Goal: Complete application form: Complete application form

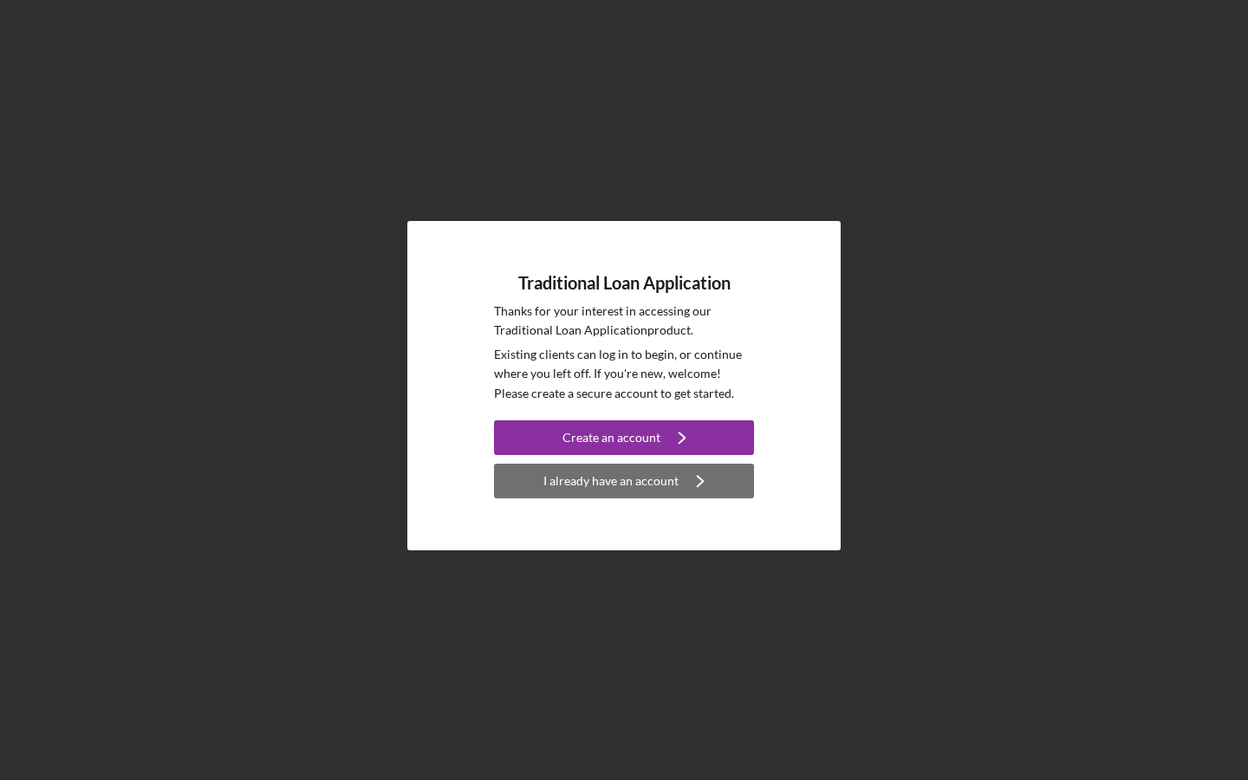
click at [585, 492] on div "I already have an account" at bounding box center [610, 481] width 135 height 35
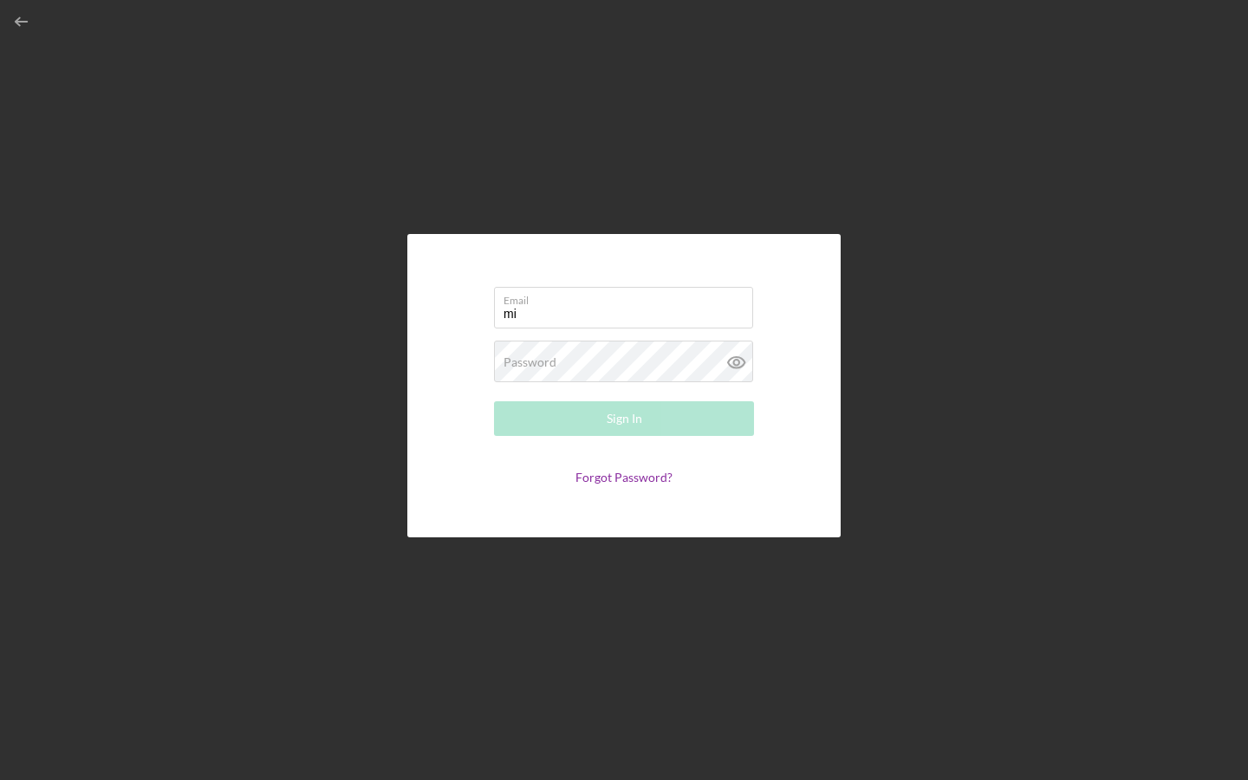
type input "[PERSON_NAME][EMAIL_ADDRESS][DOMAIN_NAME]"
click at [607, 388] on form "Email [PERSON_NAME][EMAIL_ADDRESS][DOMAIN_NAME] Password Required Sign In Forgo…" at bounding box center [624, 385] width 347 height 217
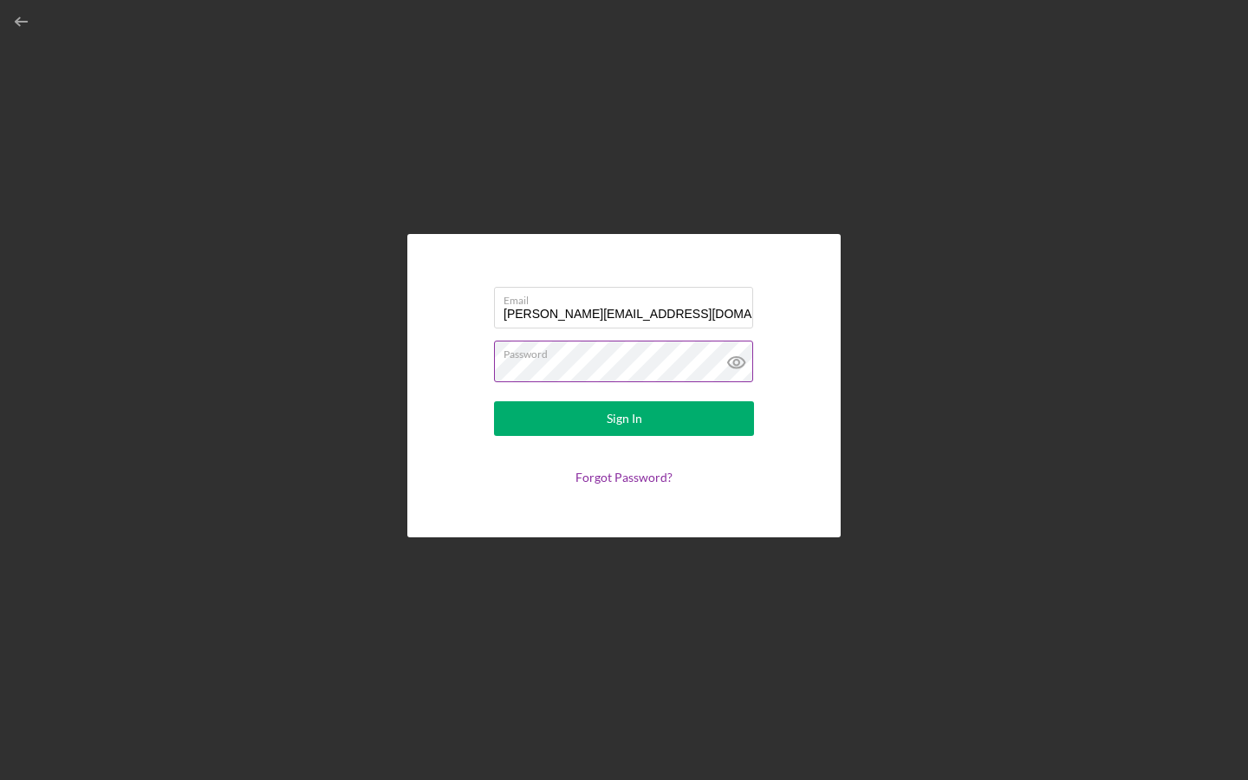
click at [494, 401] on button "Sign In" at bounding box center [624, 418] width 260 height 35
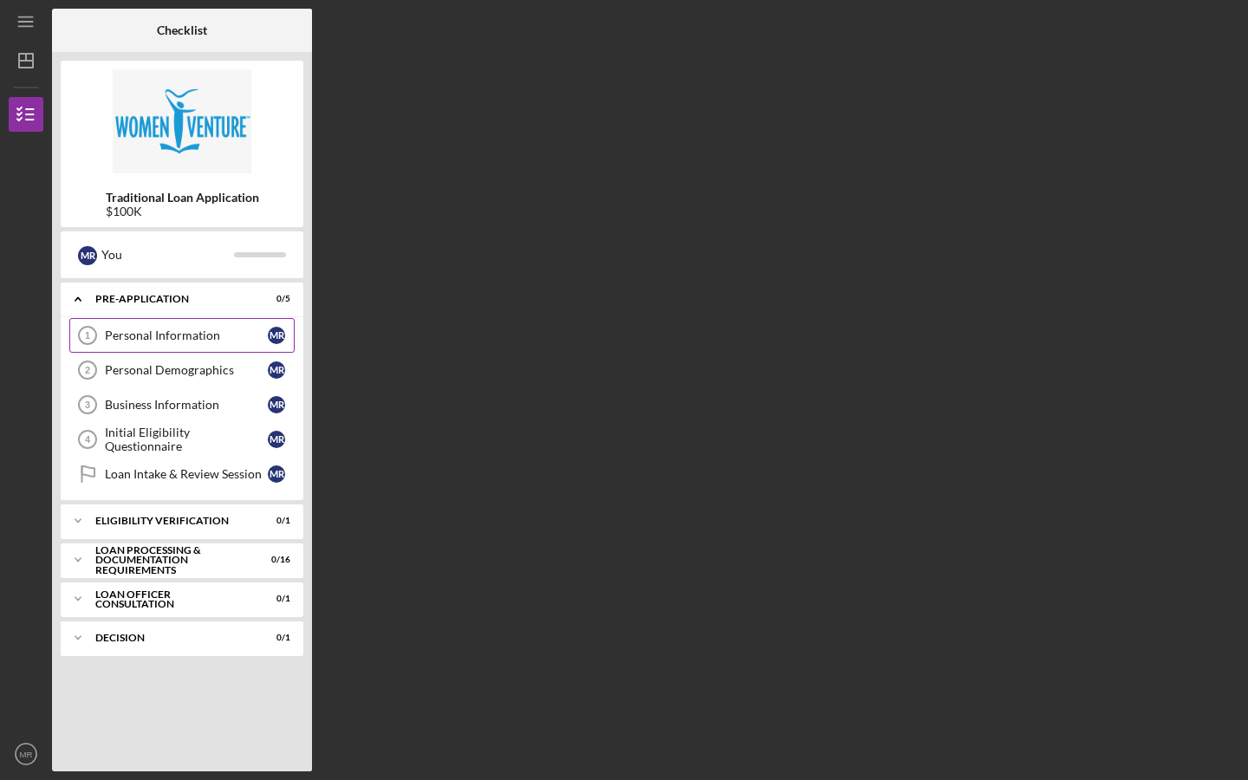
click at [205, 328] on link "Personal Information 1 Personal Information M R" at bounding box center [181, 335] width 225 height 35
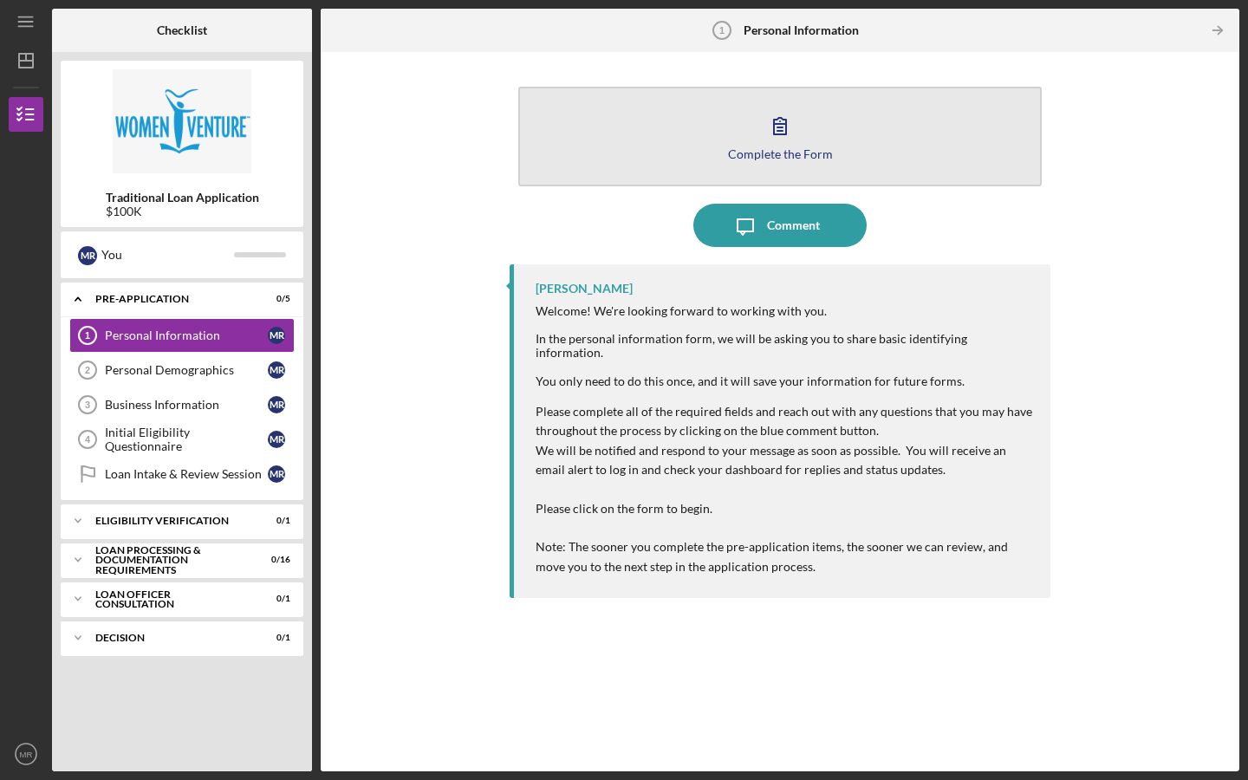
click at [749, 139] on button "Complete the Form Form" at bounding box center [779, 137] width 523 height 100
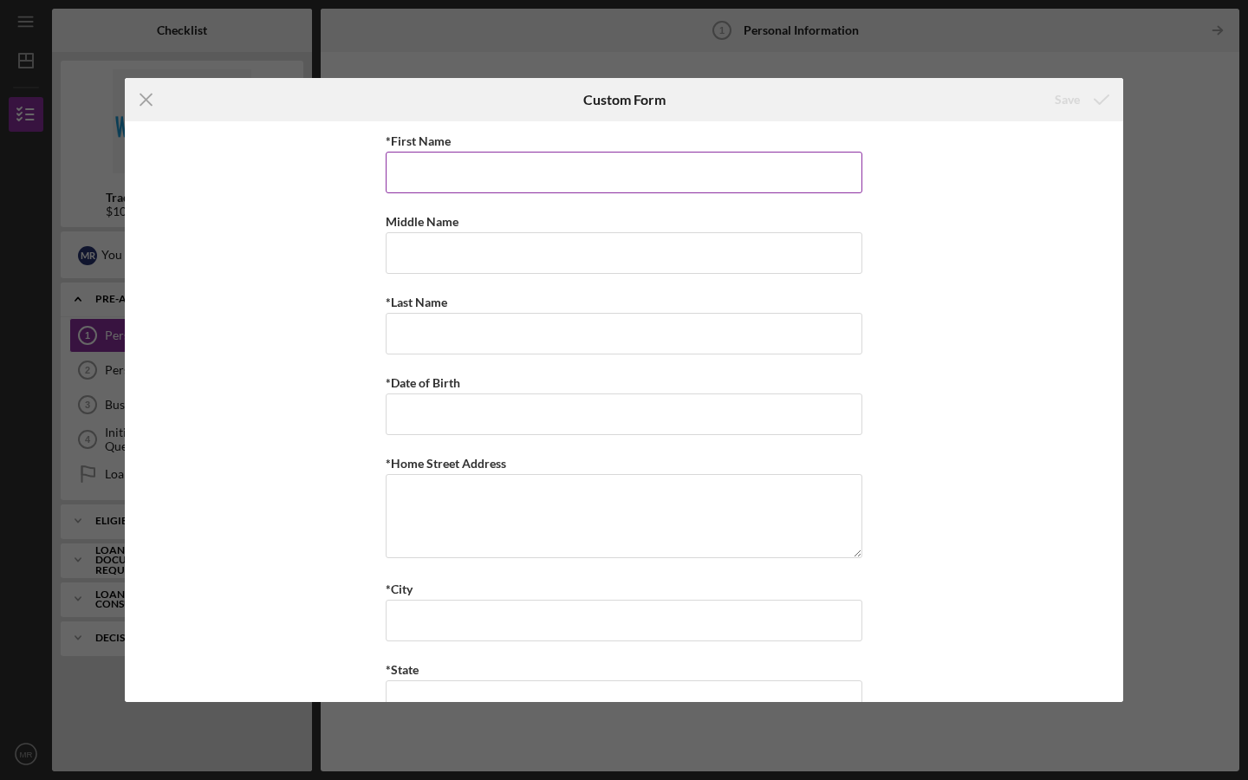
click at [697, 168] on input "*First Name" at bounding box center [624, 173] width 477 height 42
type input "[PERSON_NAME]"
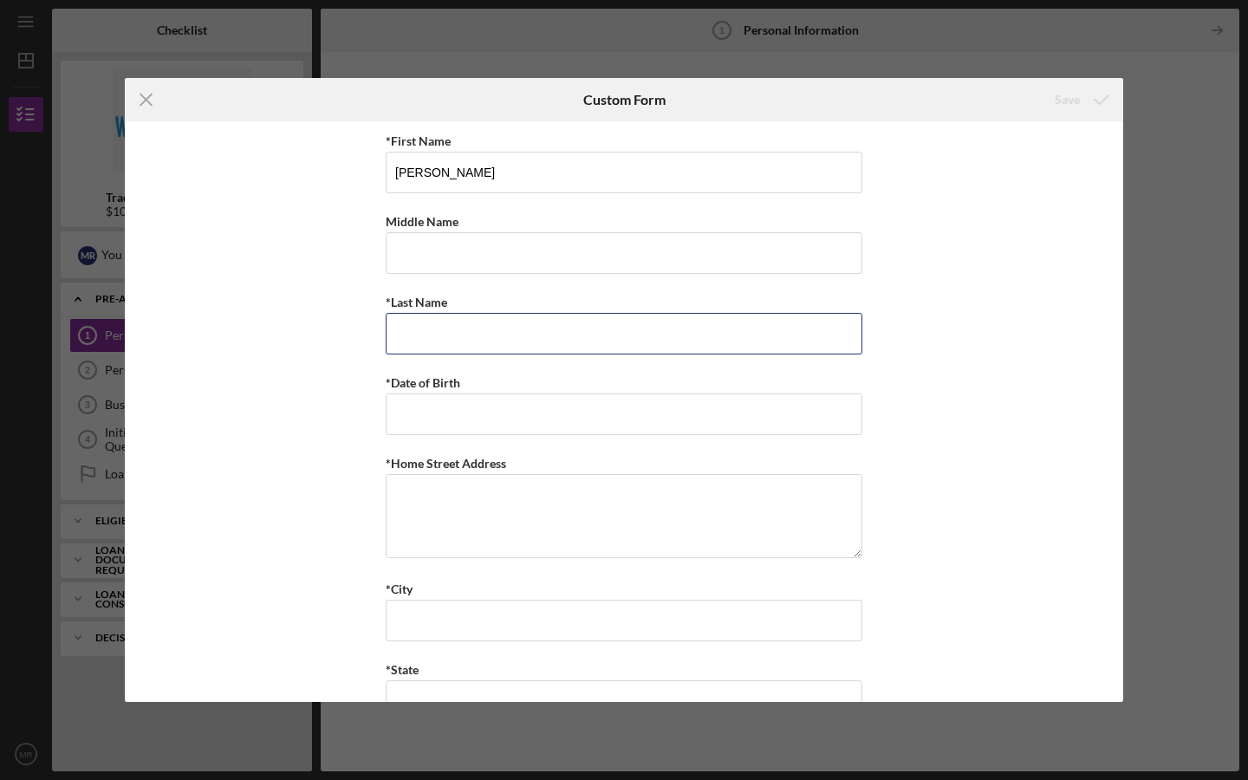
type input "[PERSON_NAME]"
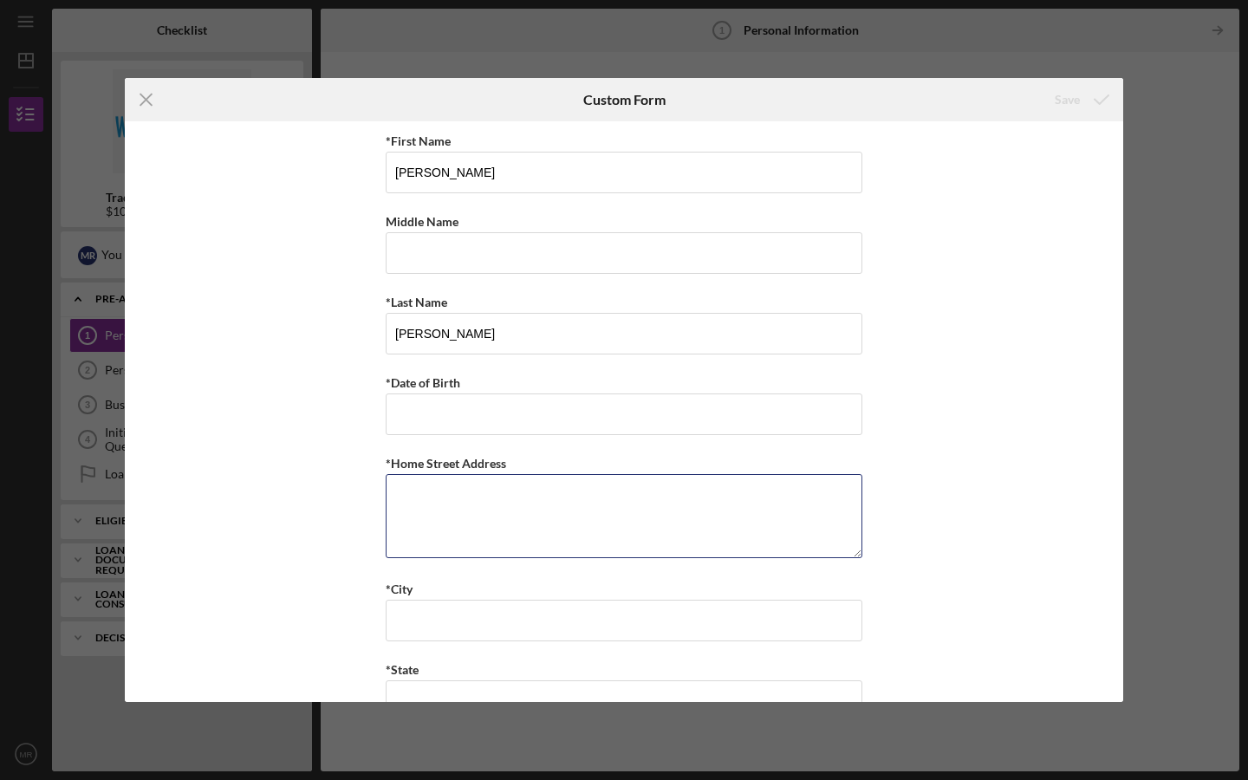
type textarea "[STREET_ADDRESS][PERSON_NAME]"
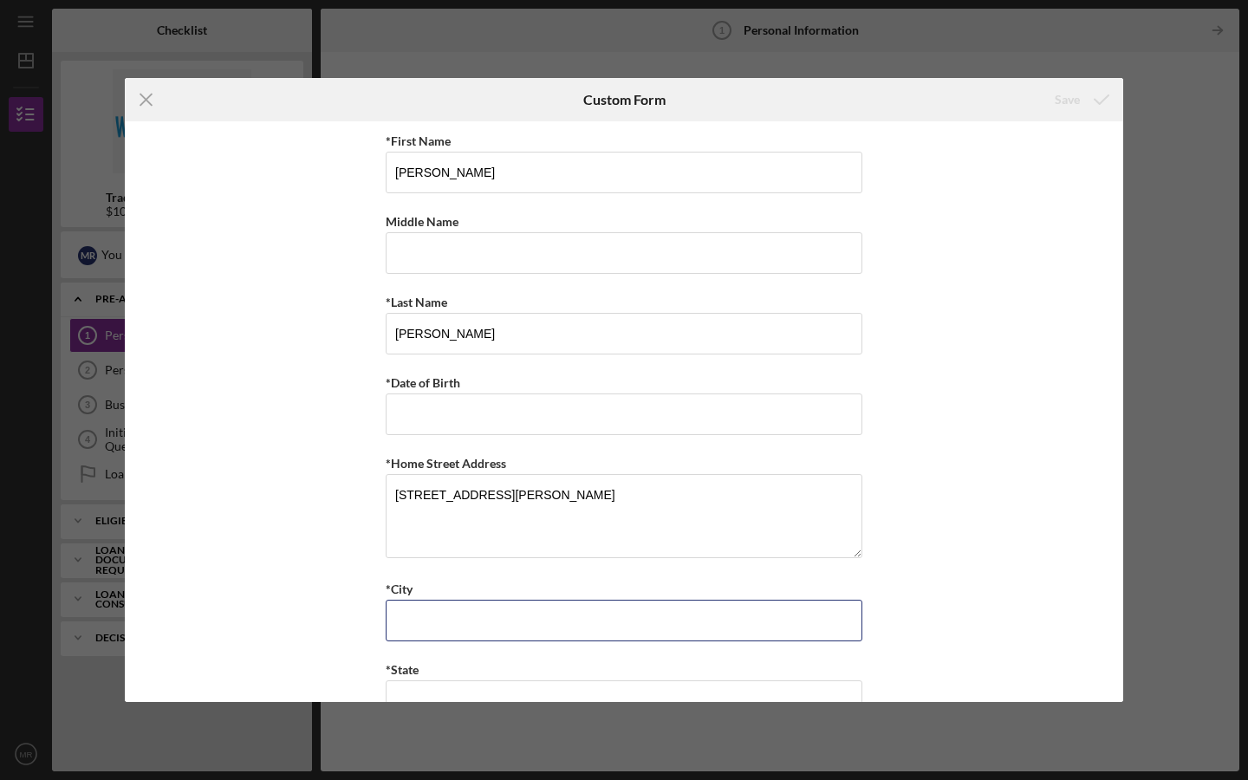
type input "[GEOGRAPHIC_DATA]"
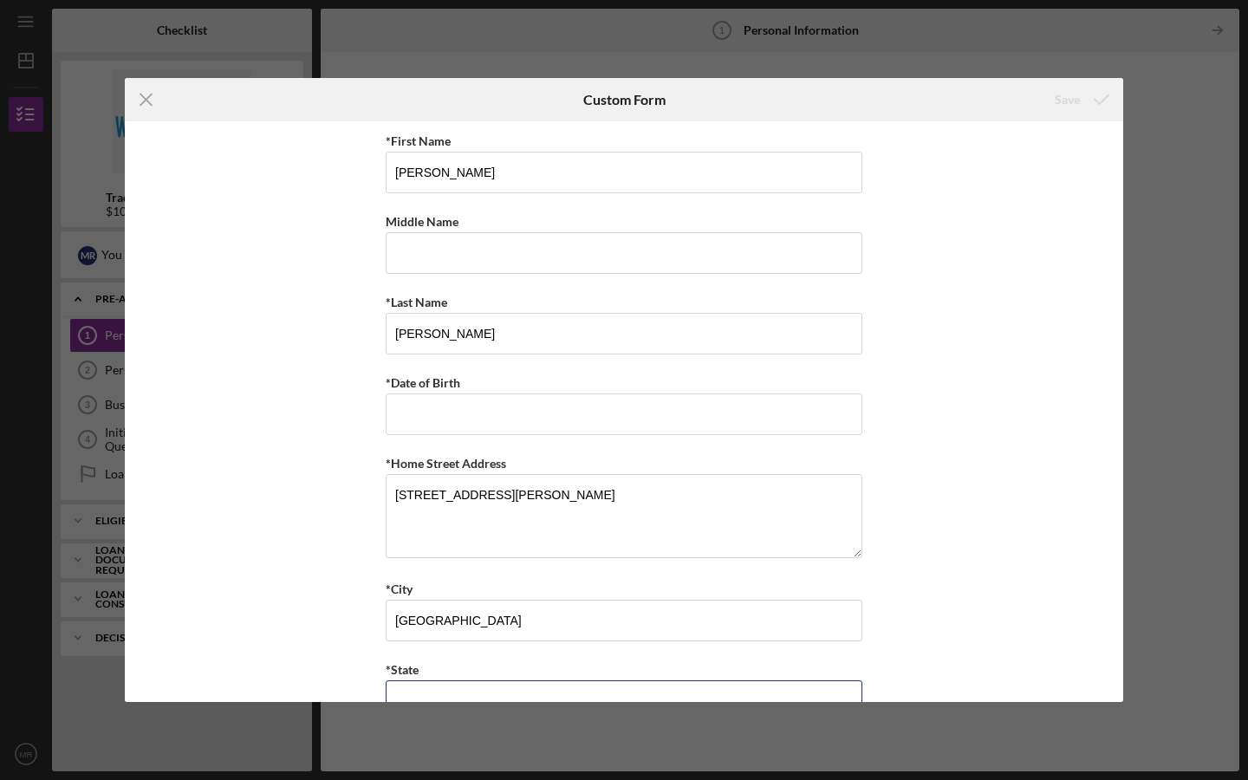
type input "MN"
type input "55118"
type input "[GEOGRAPHIC_DATA]"
type input "[PHONE_NUMBER]"
click at [515, 250] on input "Middle Name" at bounding box center [624, 253] width 477 height 42
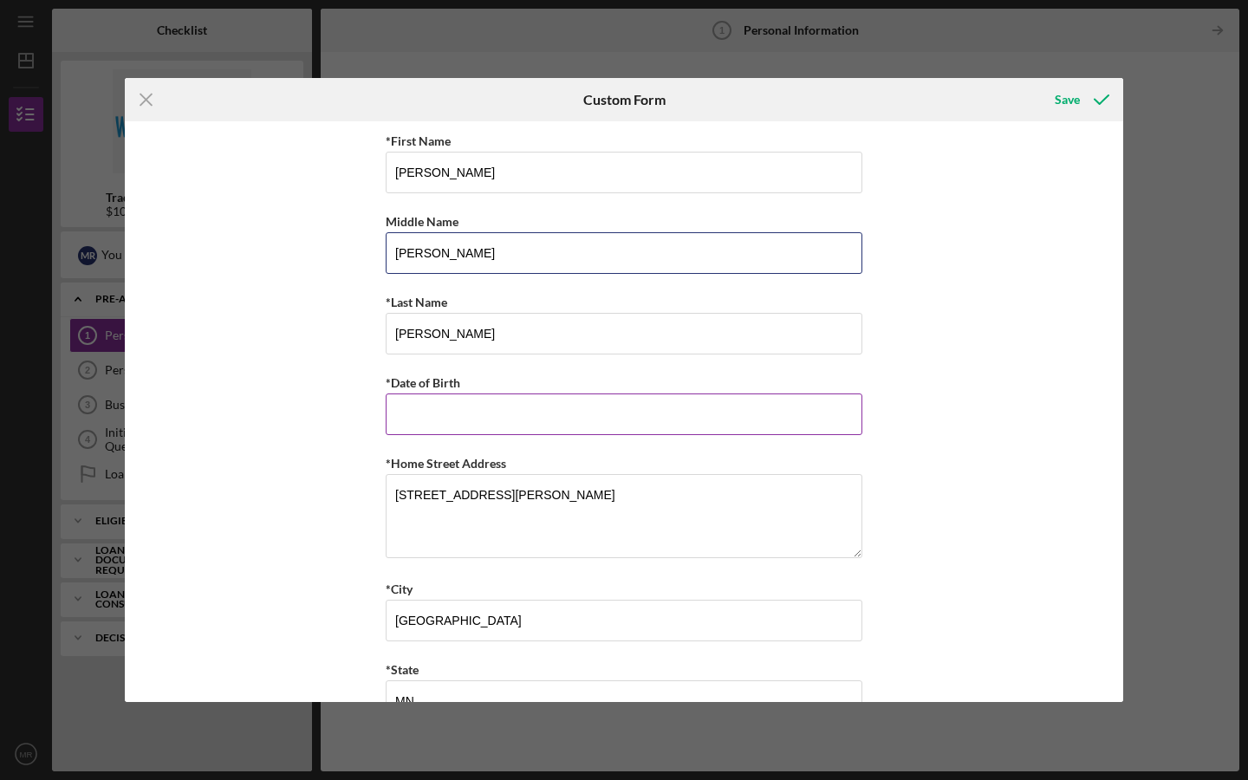
type input "[PERSON_NAME]"
click at [455, 423] on input "*Date of Birth" at bounding box center [624, 414] width 477 height 42
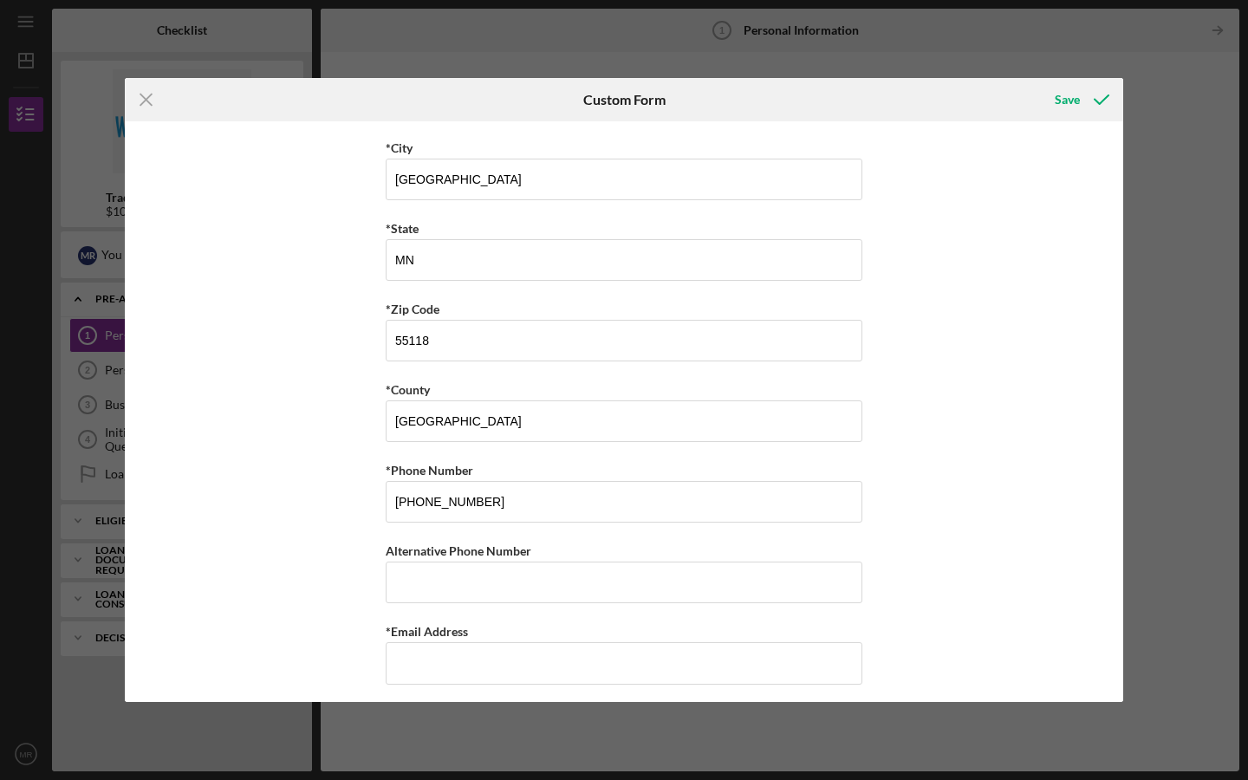
scroll to position [449, 0]
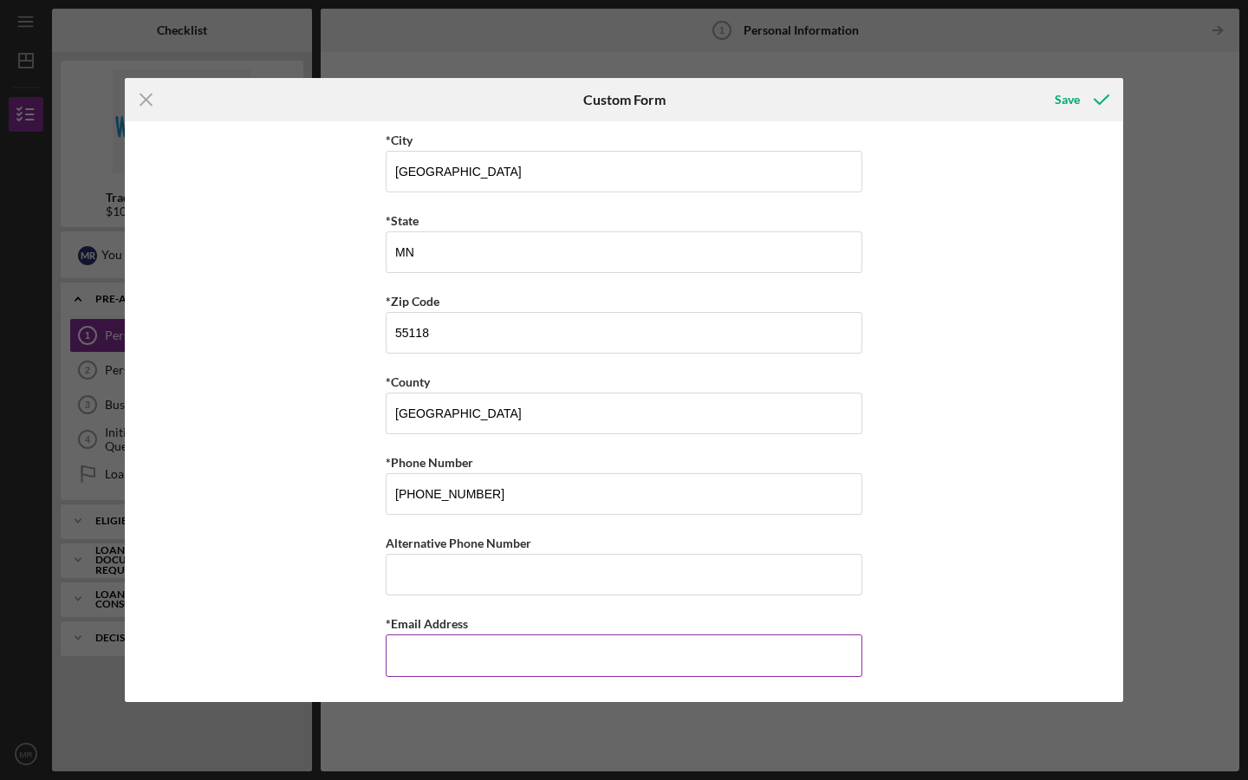
type input "[DATE]"
click at [441, 664] on input "*Email Address" at bounding box center [624, 655] width 477 height 42
type input "[PERSON_NAME][EMAIL_ADDRESS][DOMAIN_NAME]"
click at [1083, 97] on icon "submit" at bounding box center [1101, 99] width 43 height 43
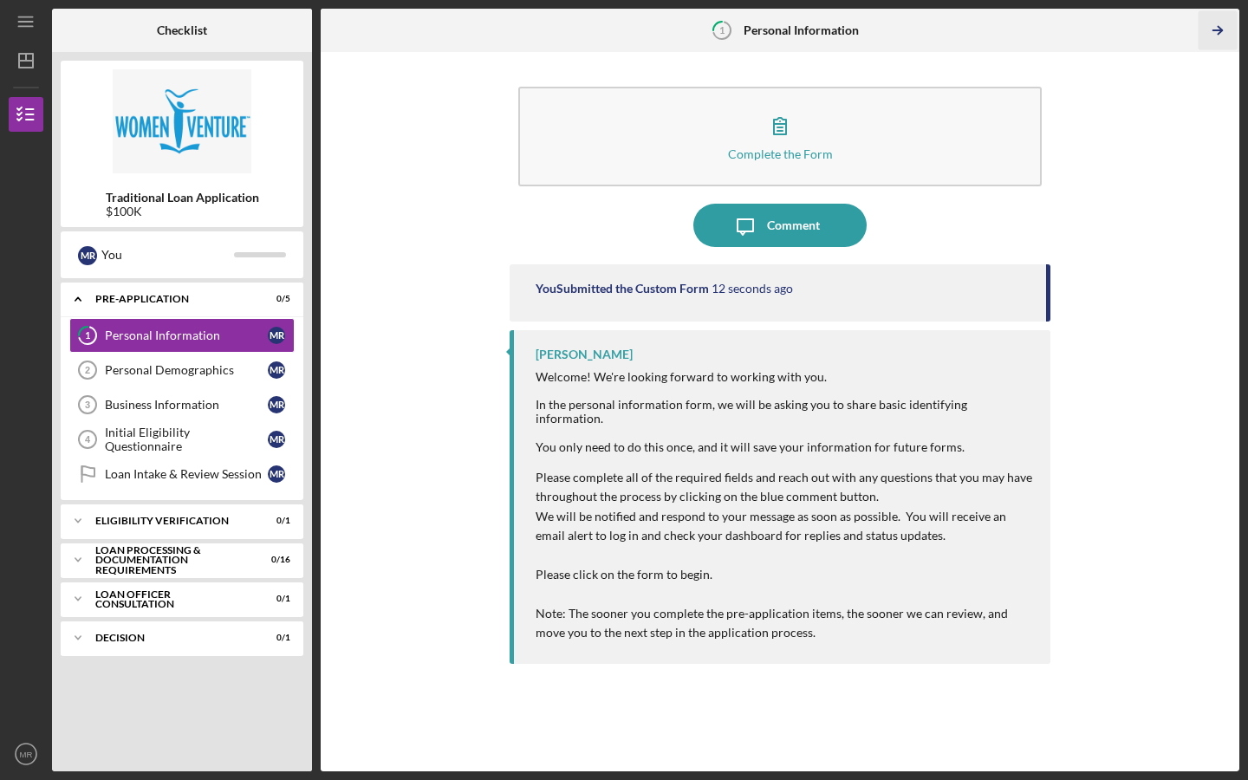
click at [1212, 36] on icon "Icon/Table Pagination Arrow" at bounding box center [1217, 30] width 39 height 39
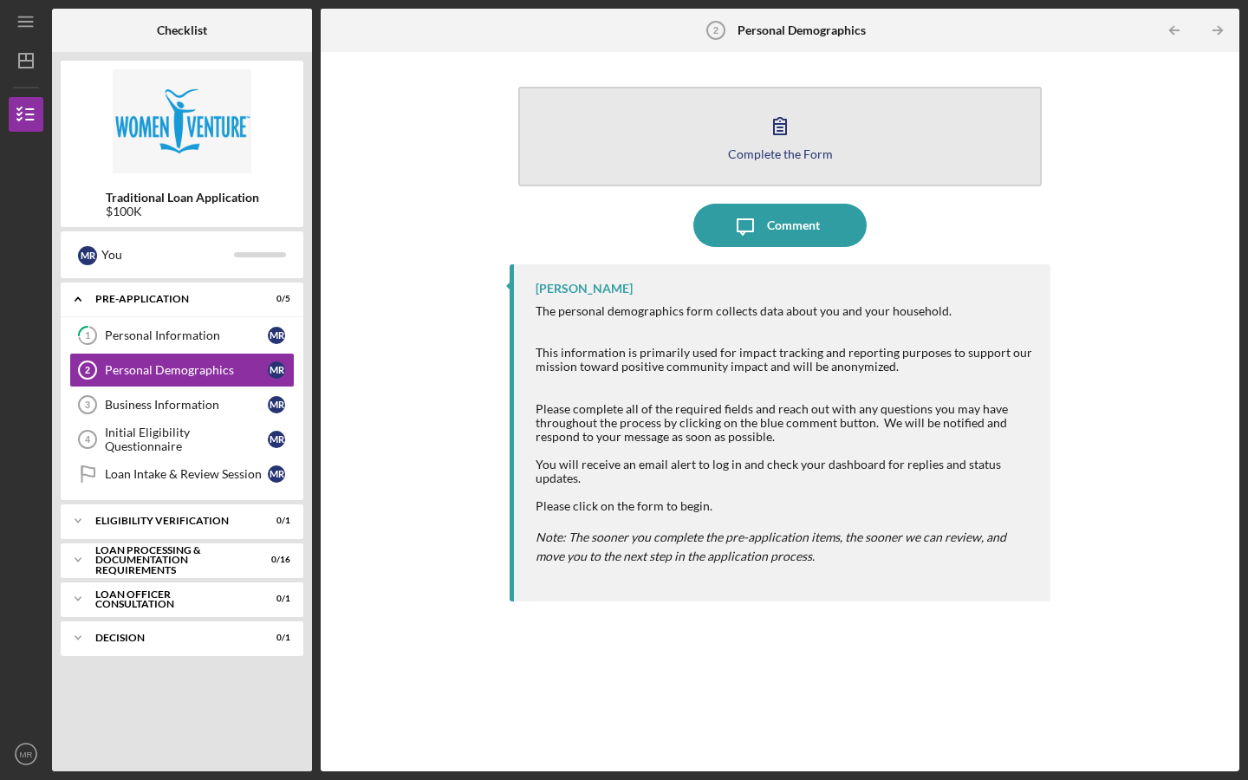
click at [787, 124] on icon "button" at bounding box center [779, 125] width 43 height 43
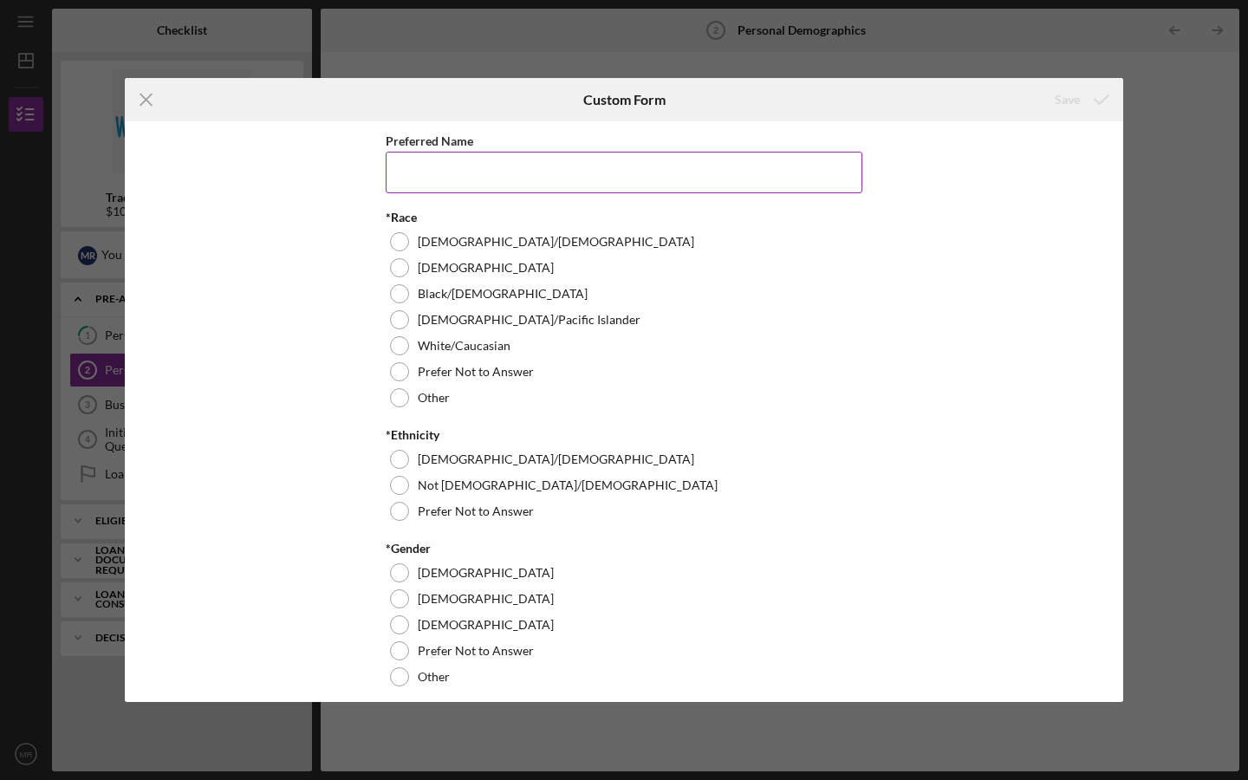
click at [590, 184] on input "Preferred Name" at bounding box center [624, 173] width 477 height 42
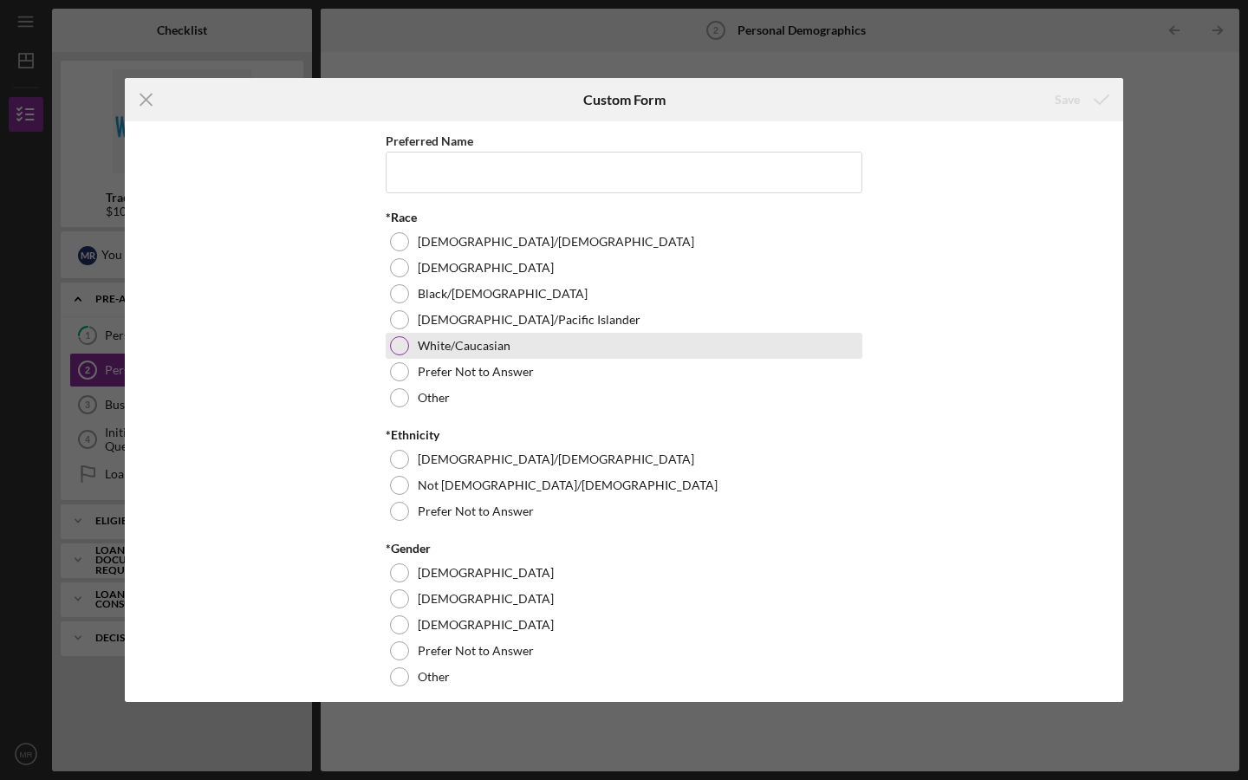
click at [459, 339] on label "White/Caucasian" at bounding box center [464, 346] width 93 height 14
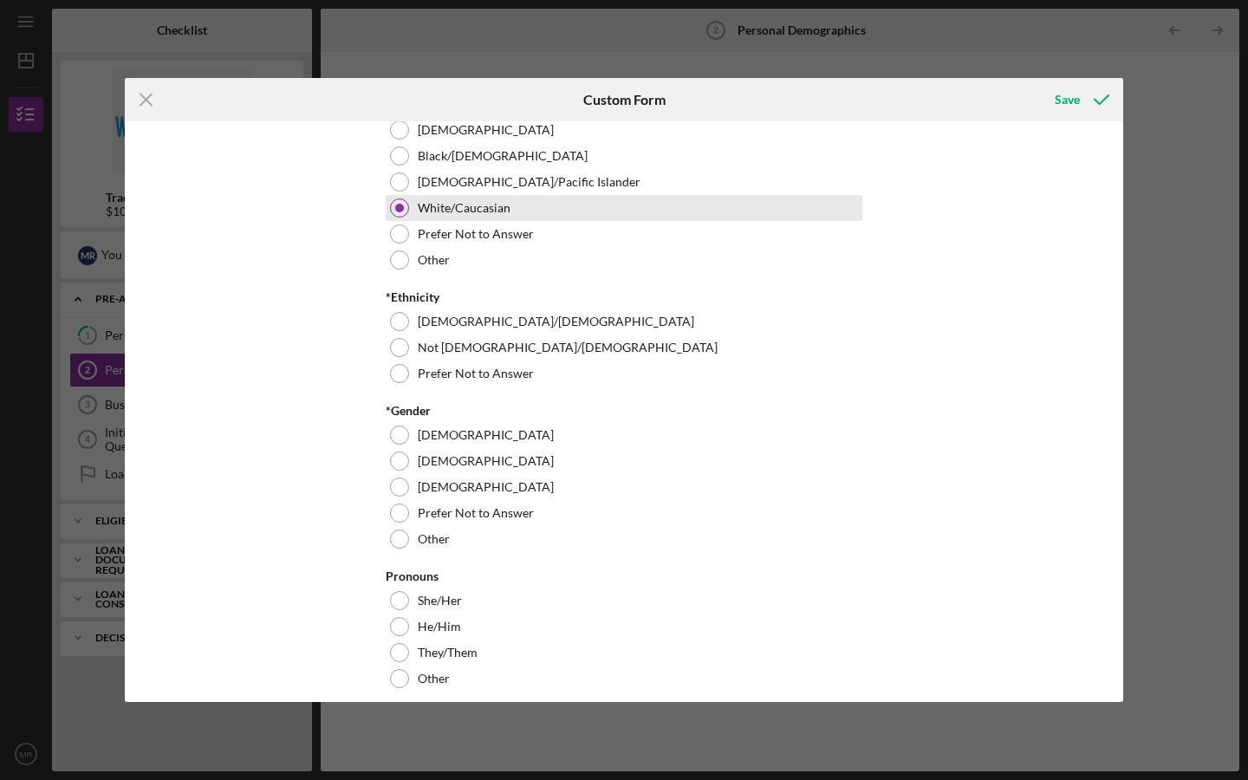
scroll to position [151, 0]
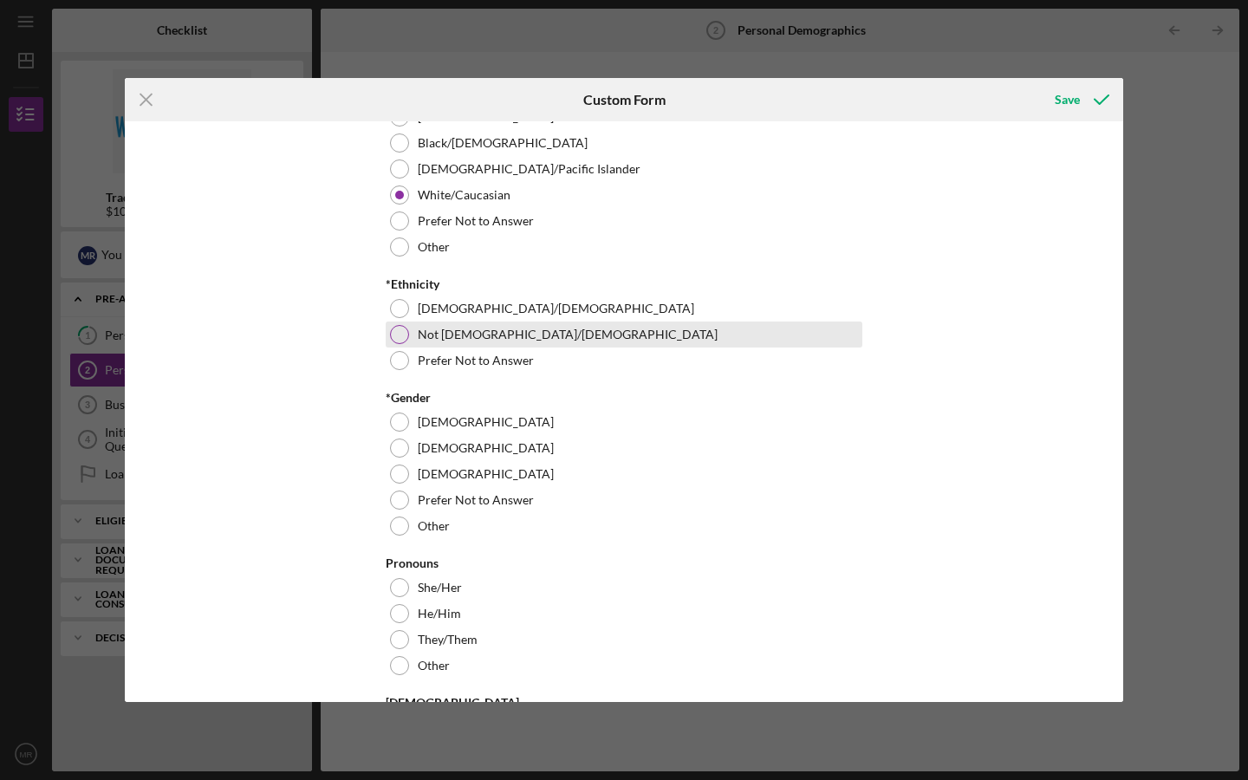
click at [461, 324] on div "Not [DEMOGRAPHIC_DATA]/[DEMOGRAPHIC_DATA]" at bounding box center [624, 334] width 477 height 26
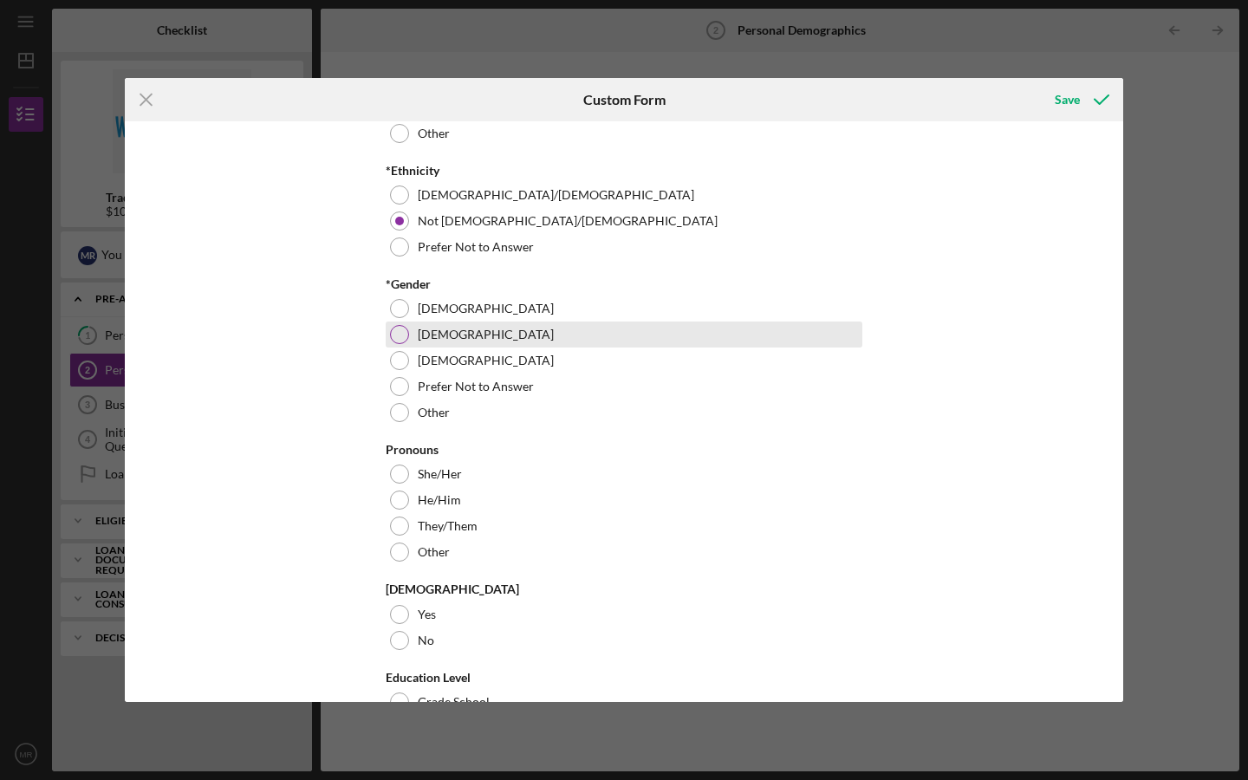
click at [445, 338] on label "[DEMOGRAPHIC_DATA]" at bounding box center [486, 335] width 136 height 14
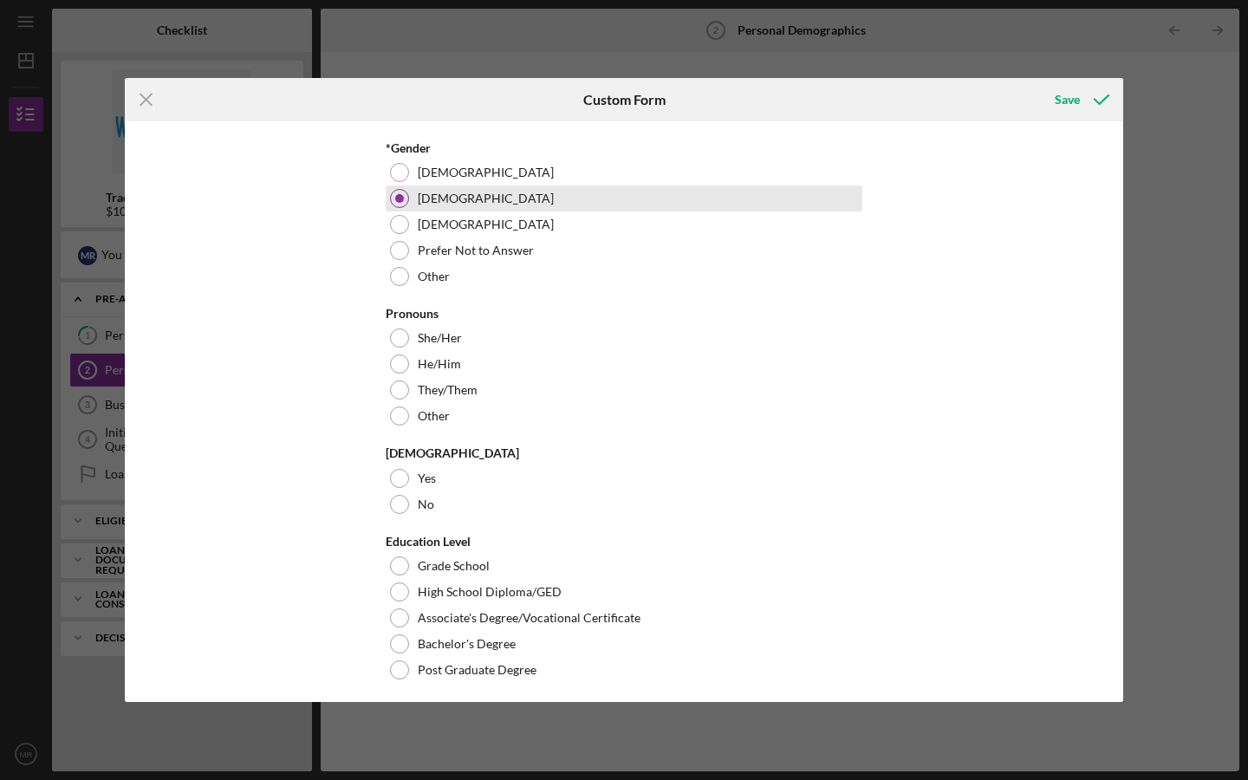
scroll to position [421, 0]
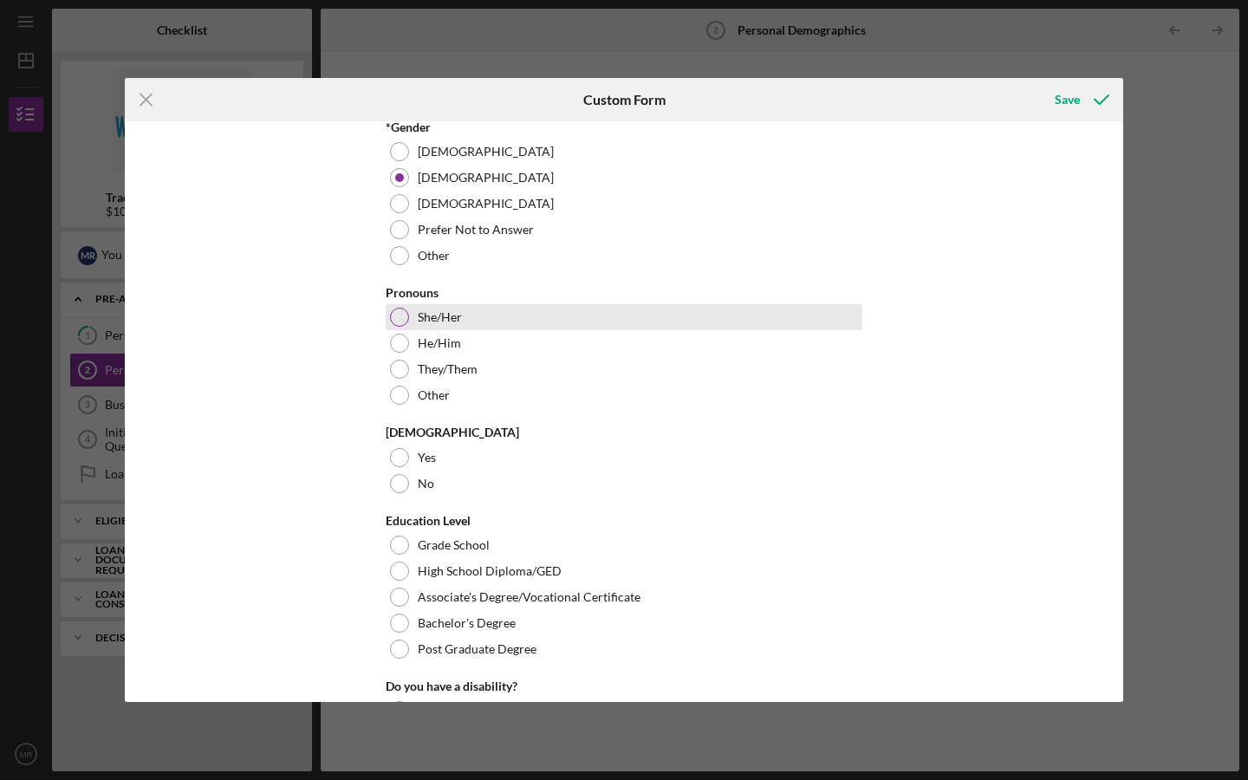
click at [441, 323] on label "She/Her" at bounding box center [440, 317] width 44 height 14
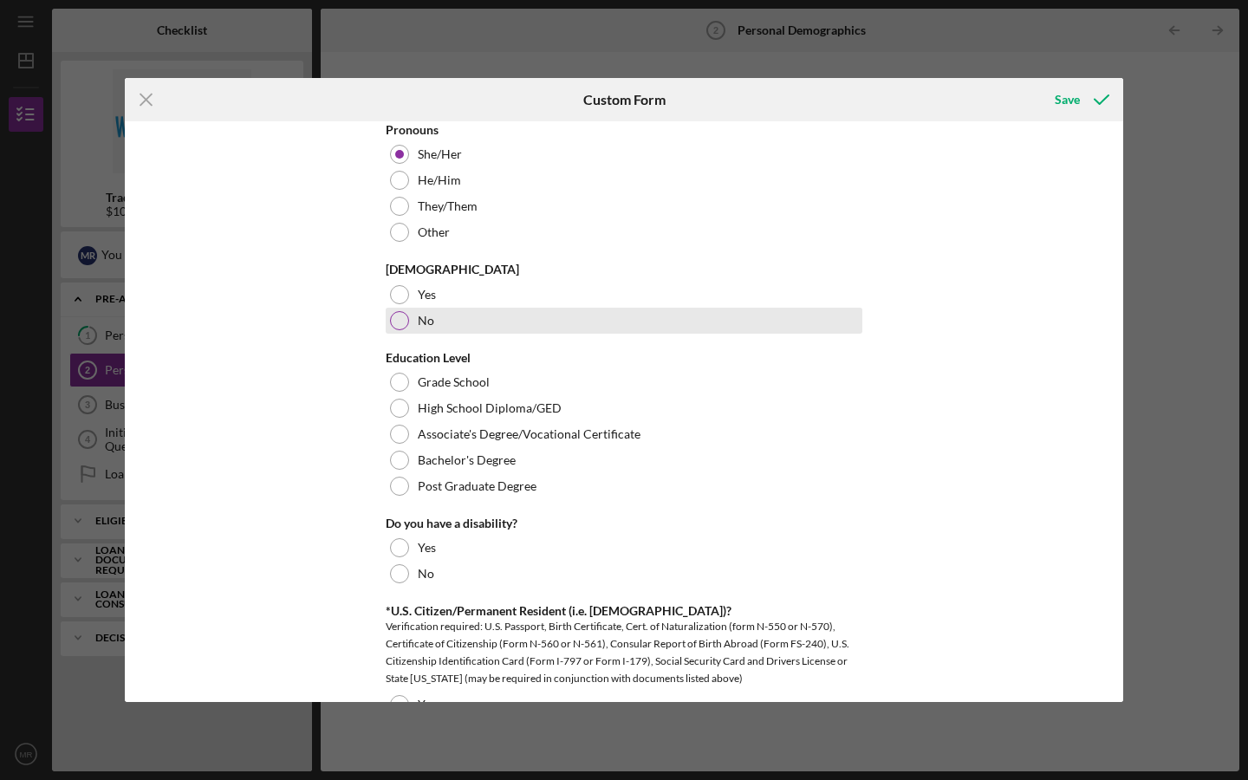
click at [434, 322] on div "No" at bounding box center [624, 321] width 477 height 26
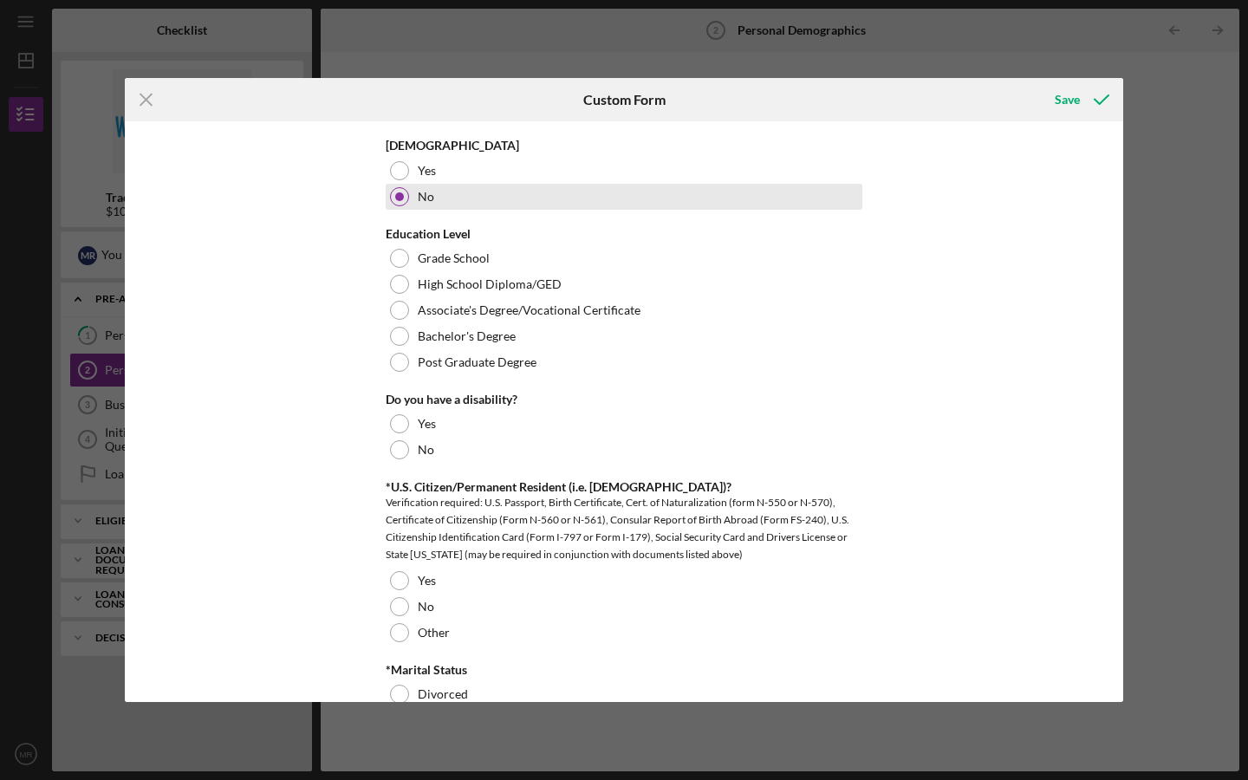
scroll to position [709, 0]
click at [434, 322] on div "Bachelor's Degree" at bounding box center [624, 335] width 477 height 26
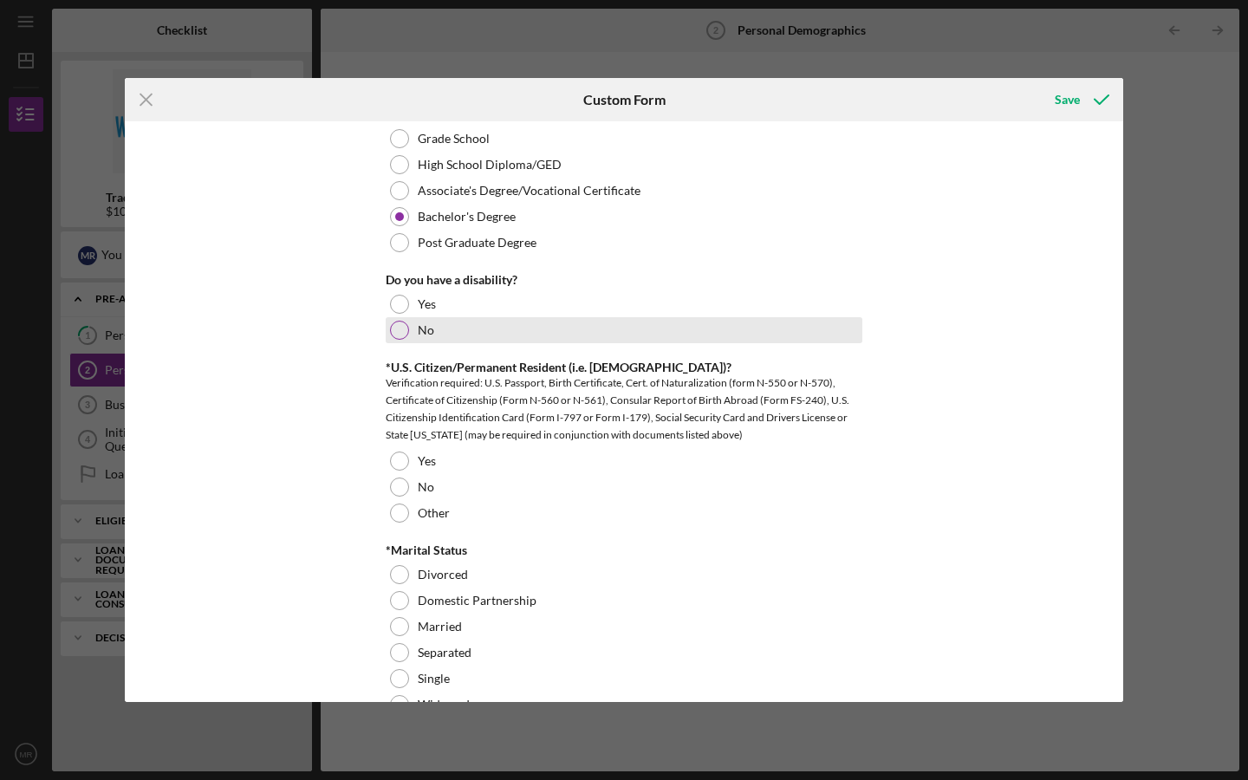
click at [432, 322] on div "No" at bounding box center [624, 330] width 477 height 26
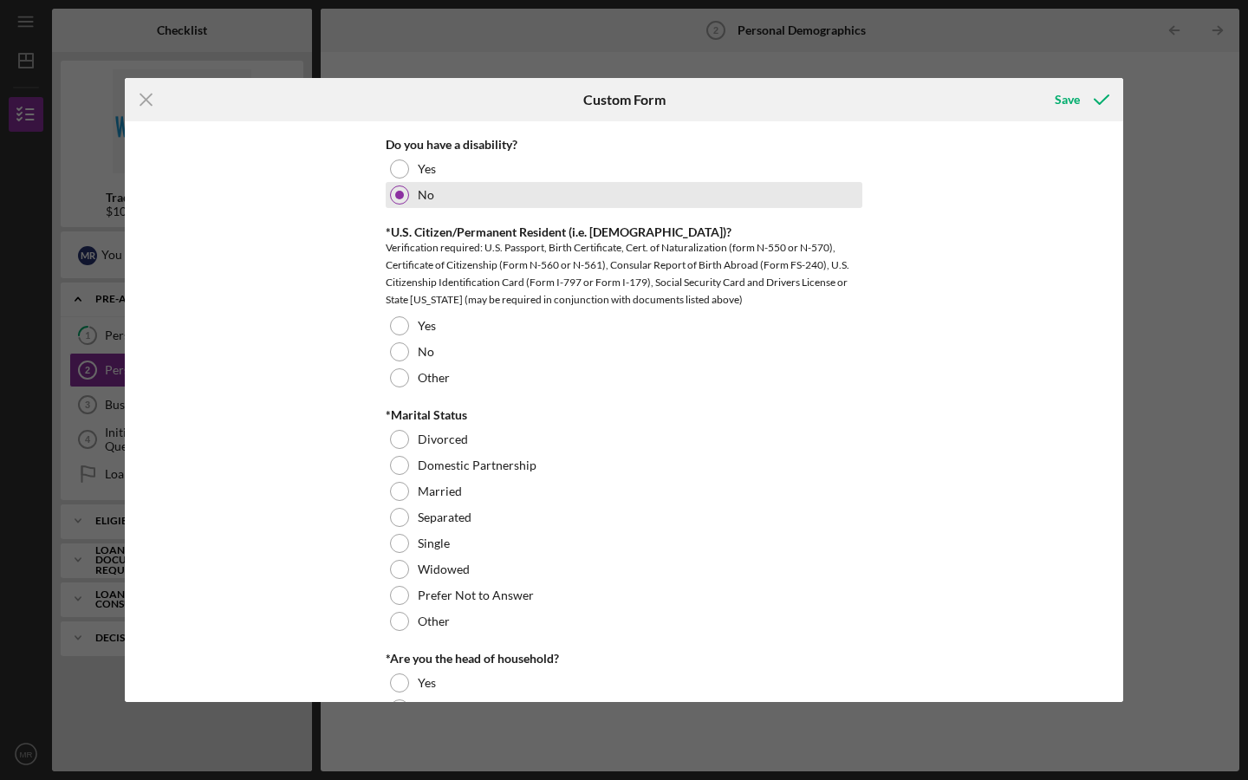
scroll to position [966, 0]
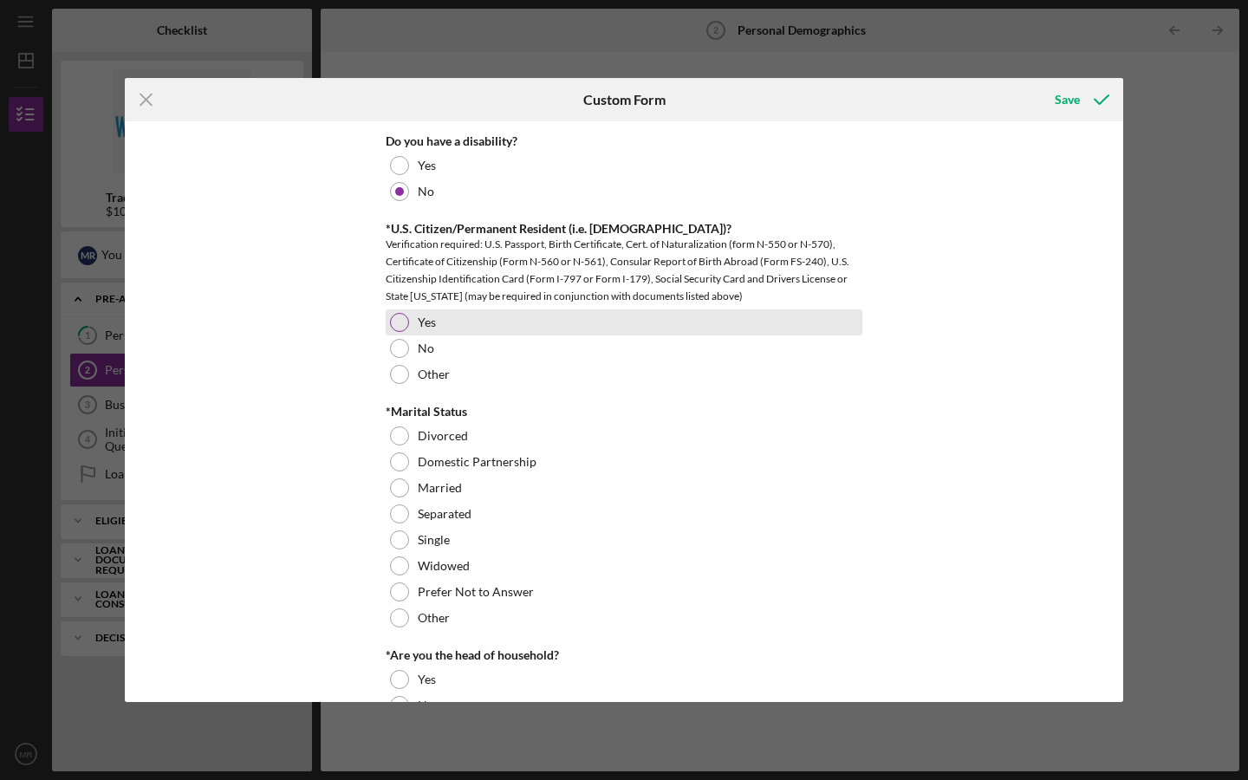
click at [420, 321] on label "Yes" at bounding box center [427, 322] width 18 height 14
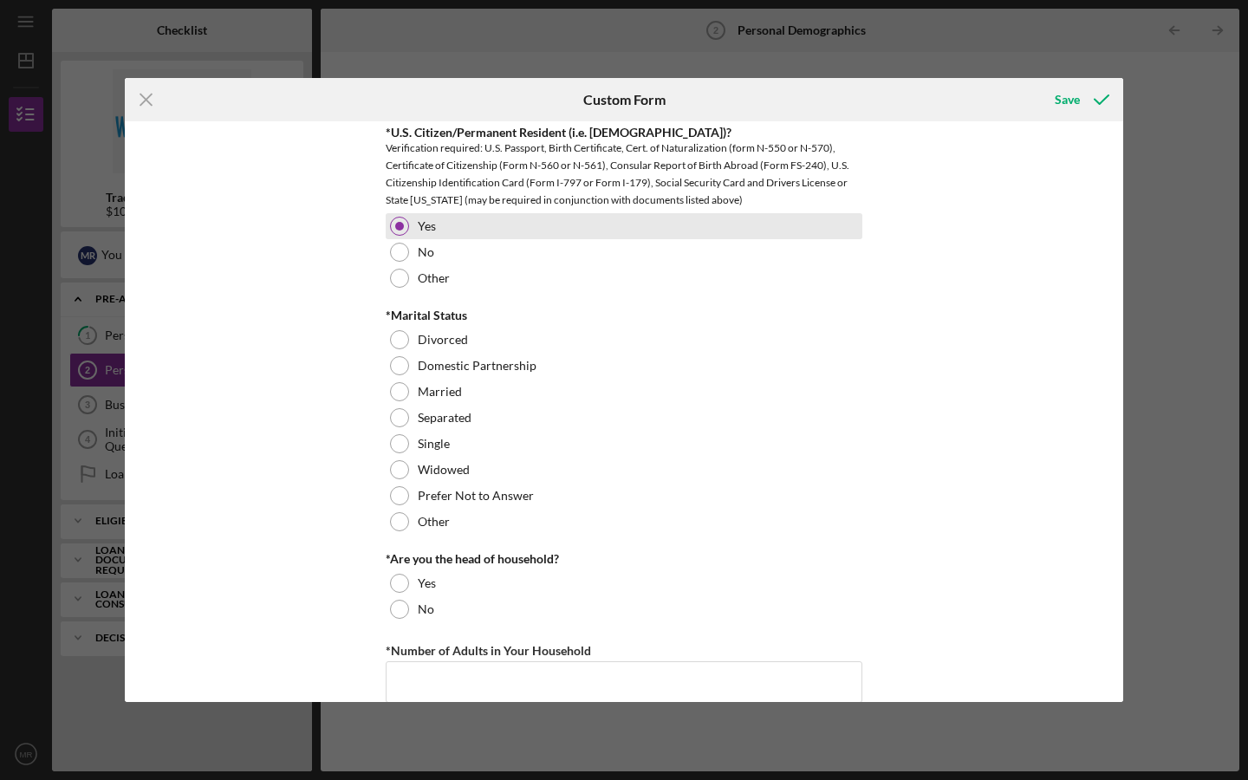
scroll to position [1094, 0]
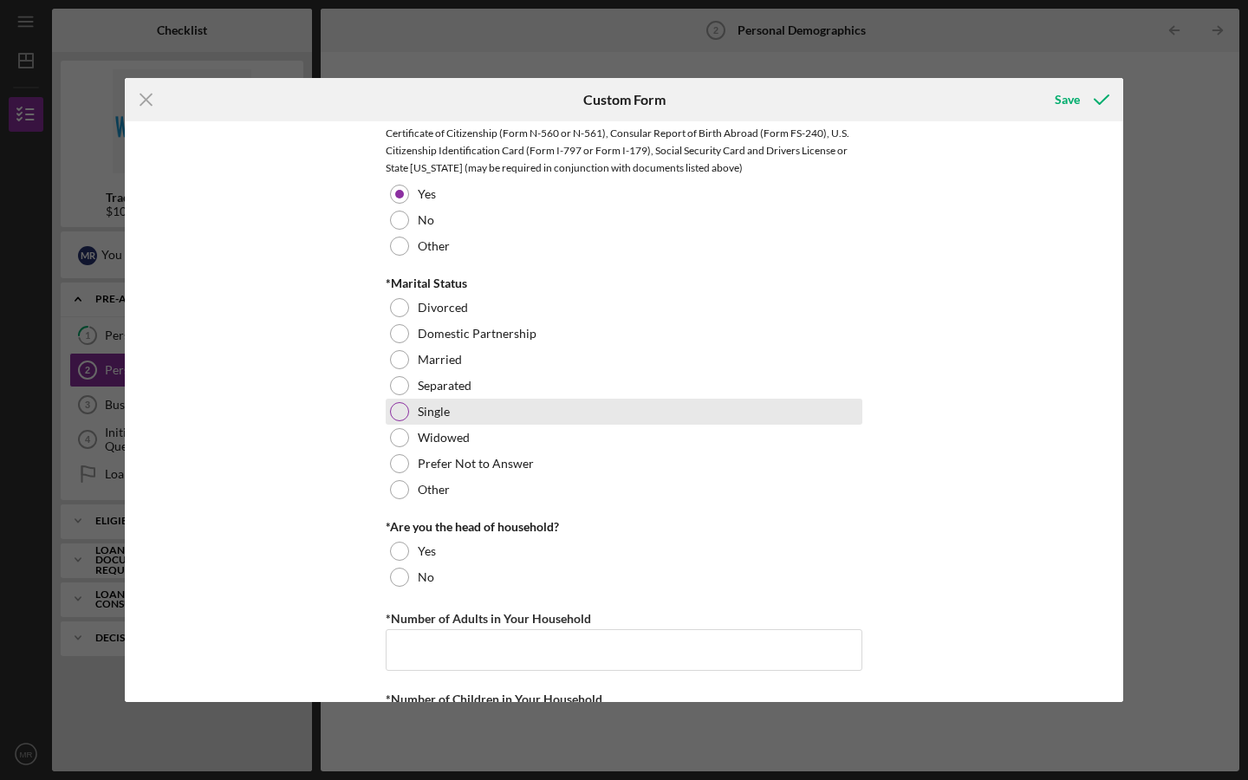
click at [419, 414] on label "Single" at bounding box center [434, 412] width 32 height 14
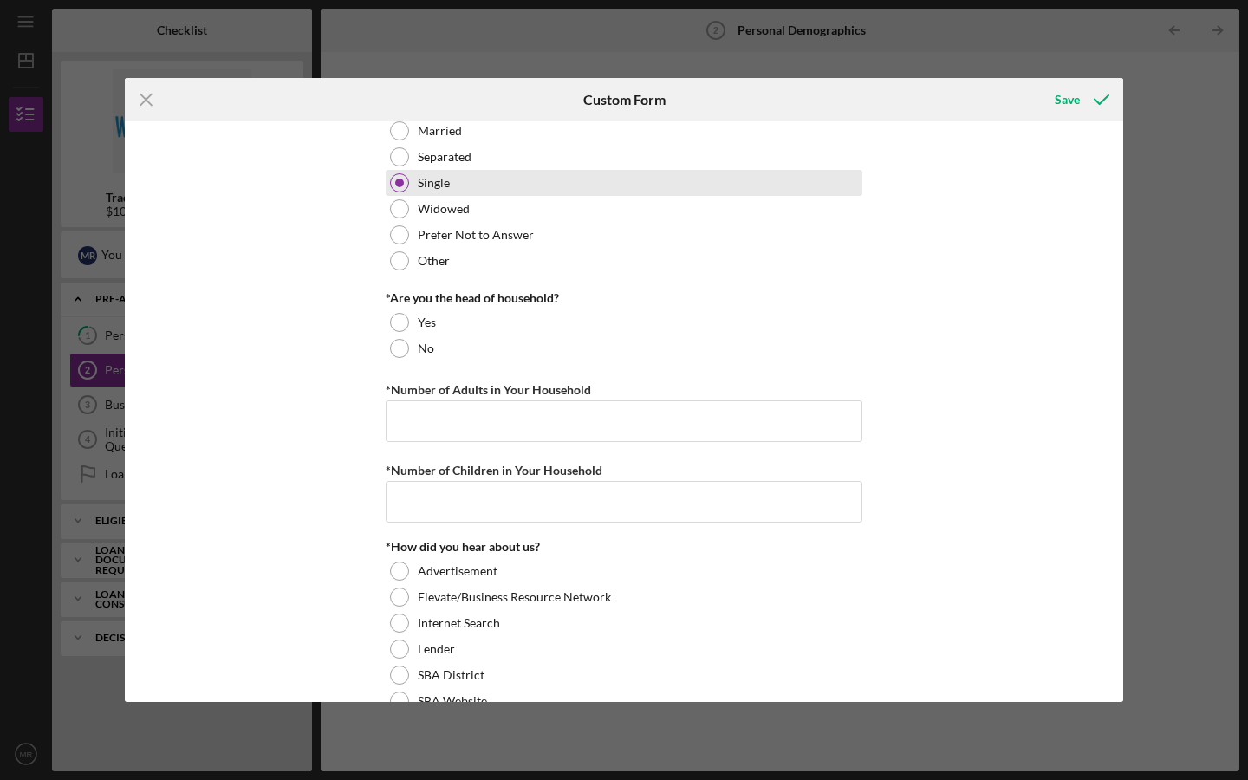
scroll to position [1325, 0]
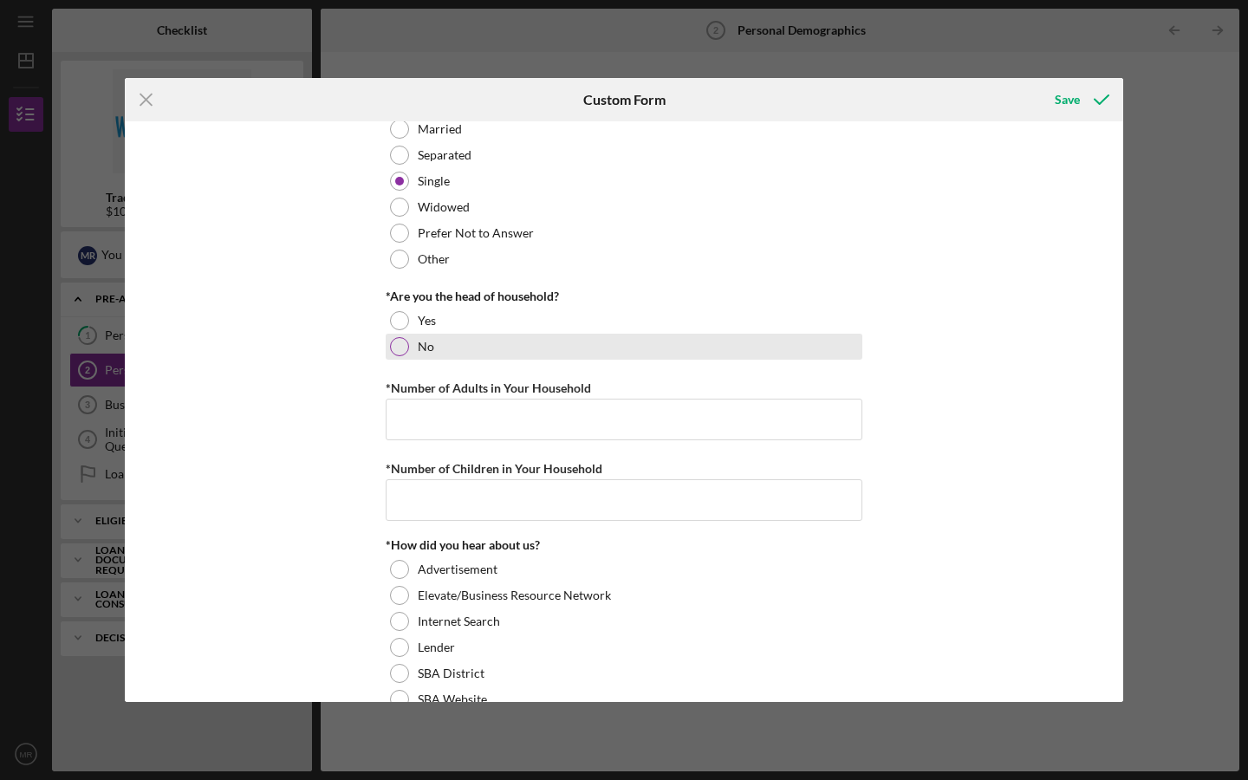
click at [411, 349] on div "No" at bounding box center [624, 347] width 477 height 26
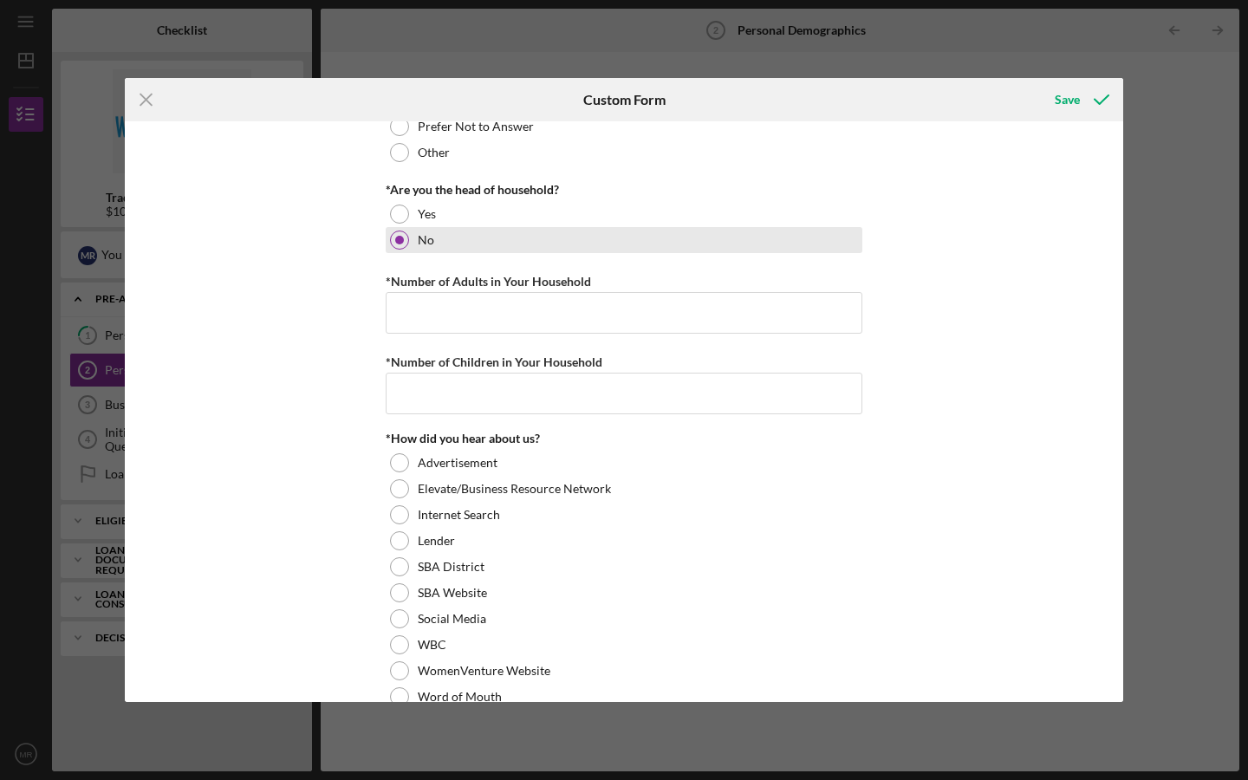
scroll to position [1432, 0]
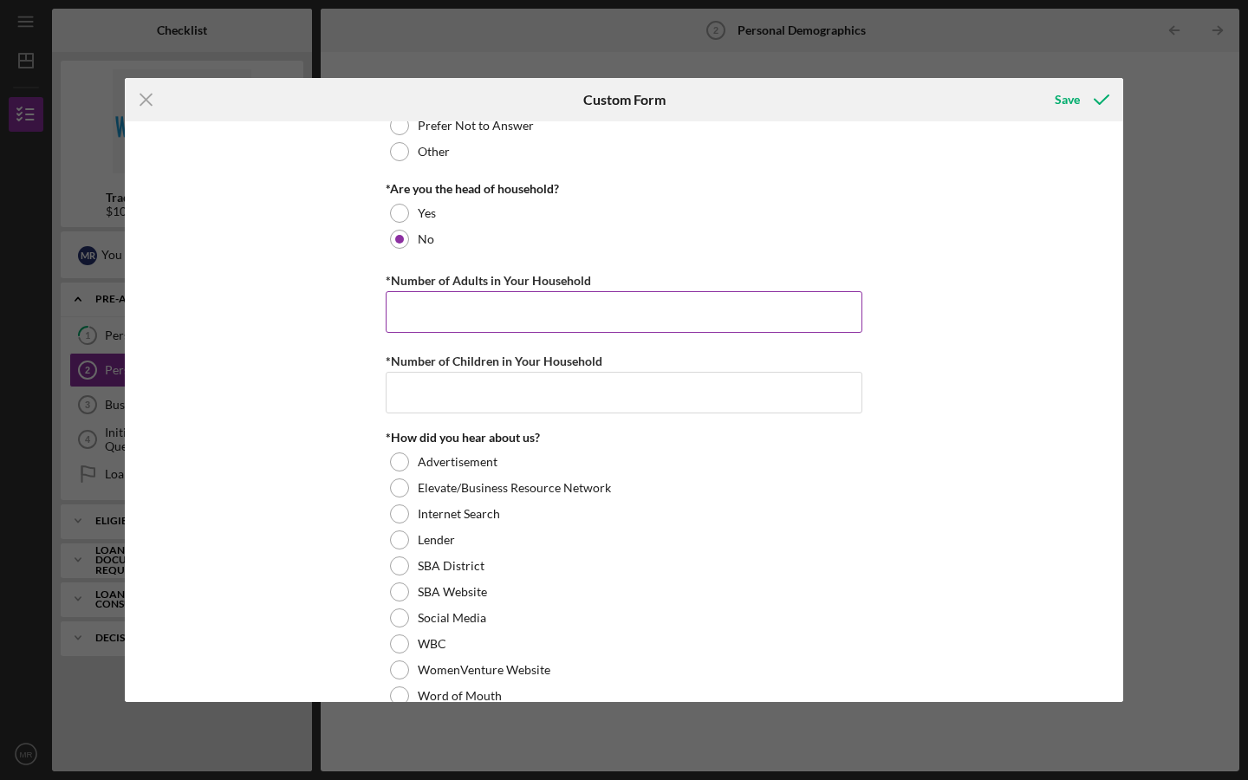
click at [438, 324] on input "*Number of Adults in Your Household" at bounding box center [624, 312] width 477 height 42
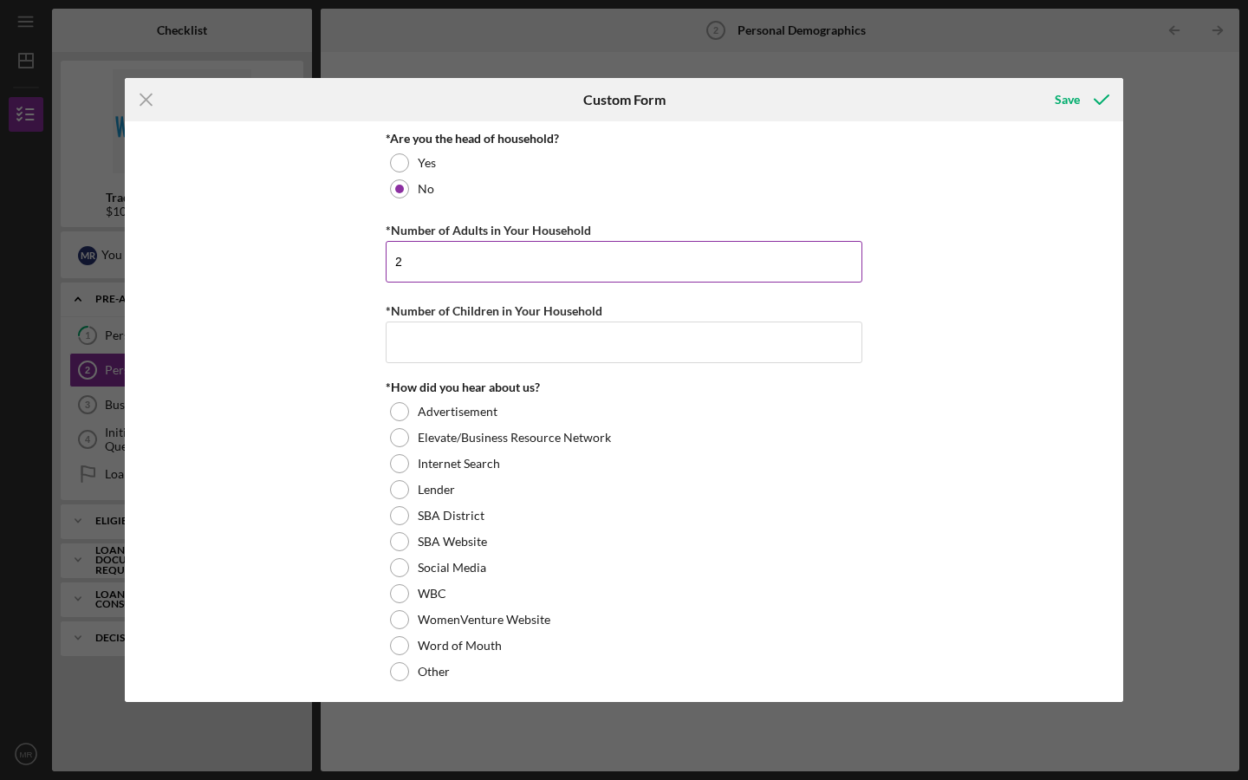
scroll to position [1490, 0]
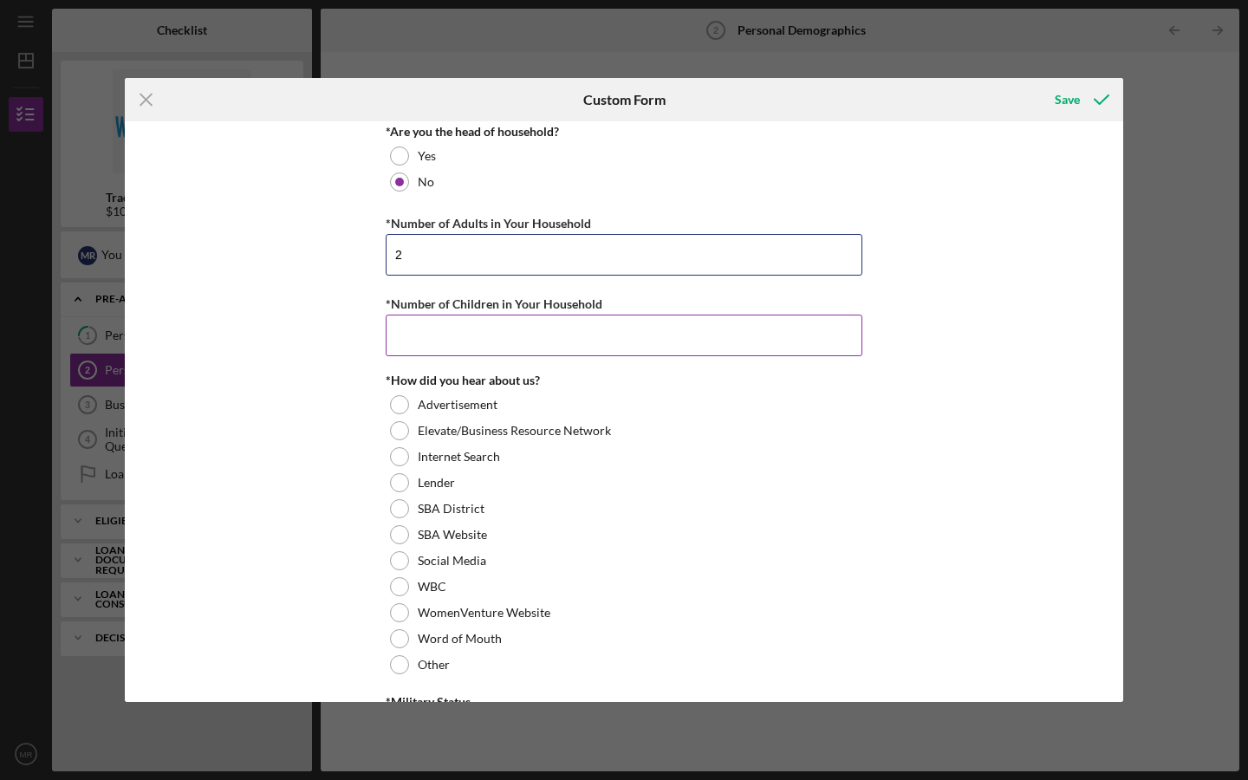
type input "2"
click at [438, 333] on input "*Number of Children in Your Household" at bounding box center [624, 336] width 477 height 42
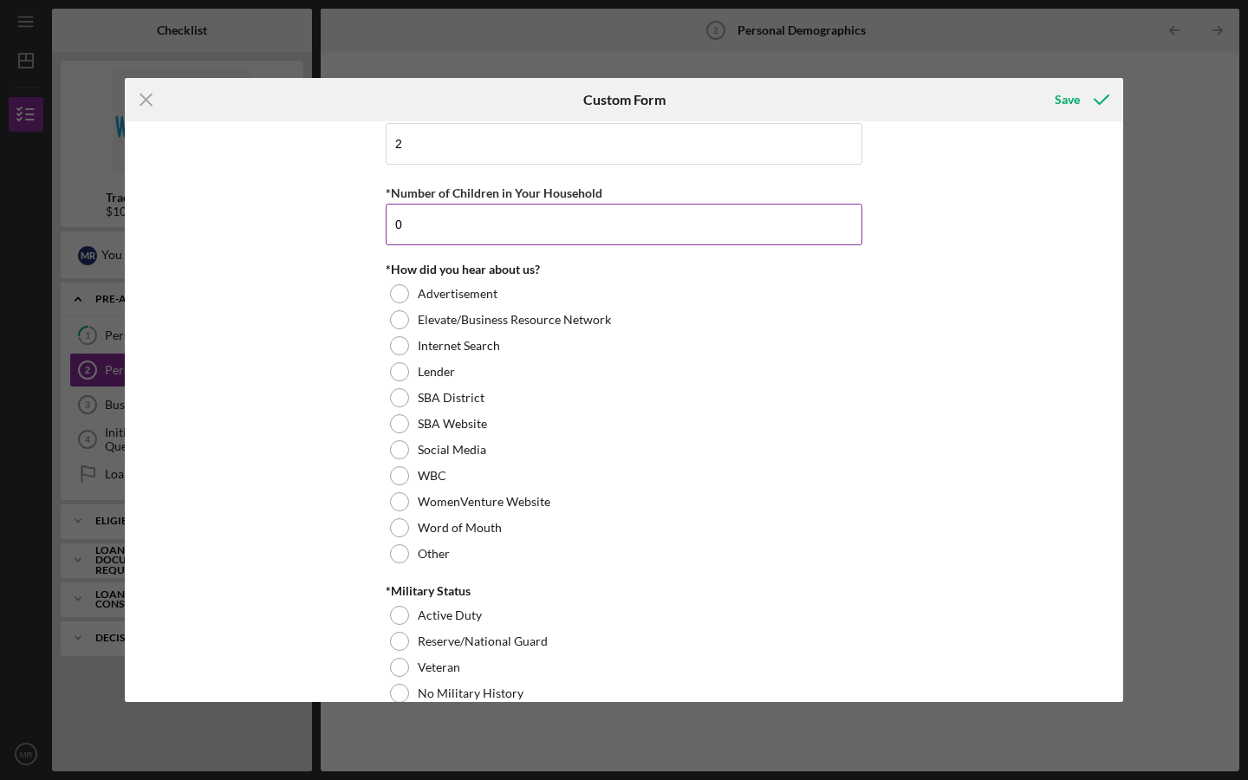
scroll to position [1607, 0]
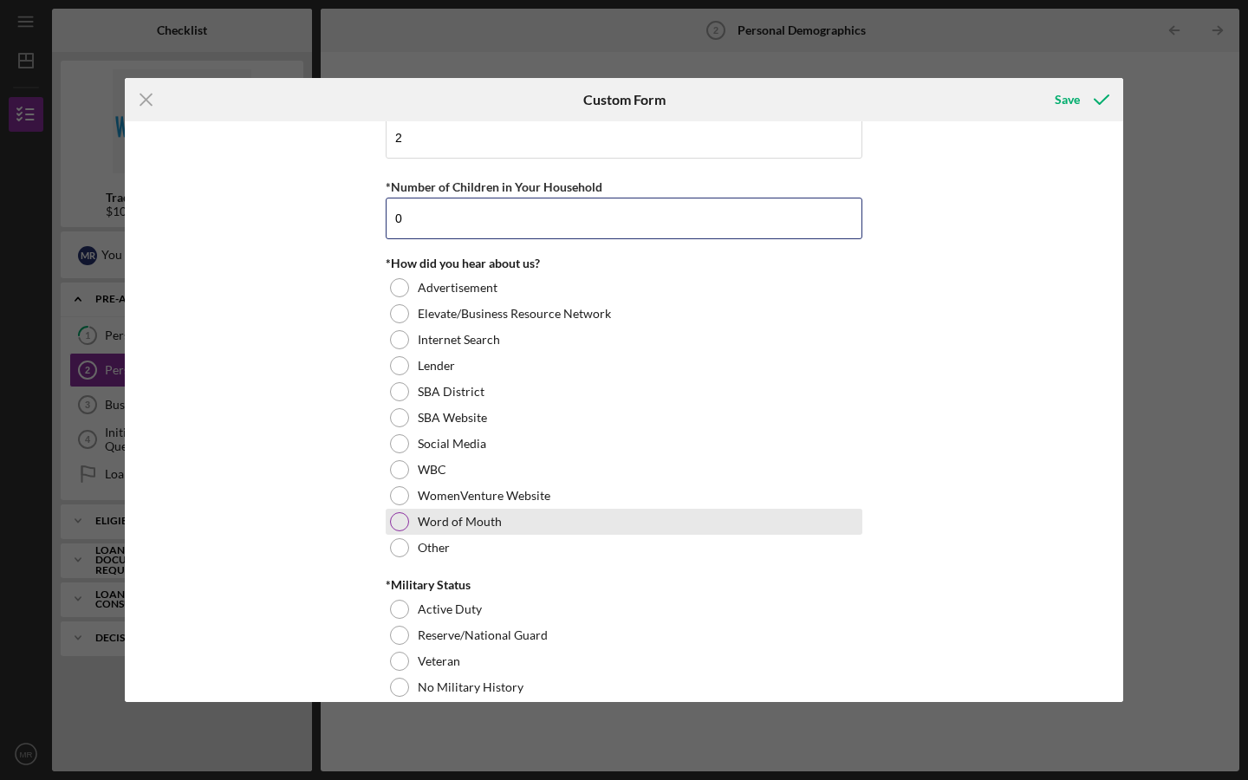
type input "0"
click at [418, 521] on label "Word of Mouth" at bounding box center [460, 522] width 84 height 14
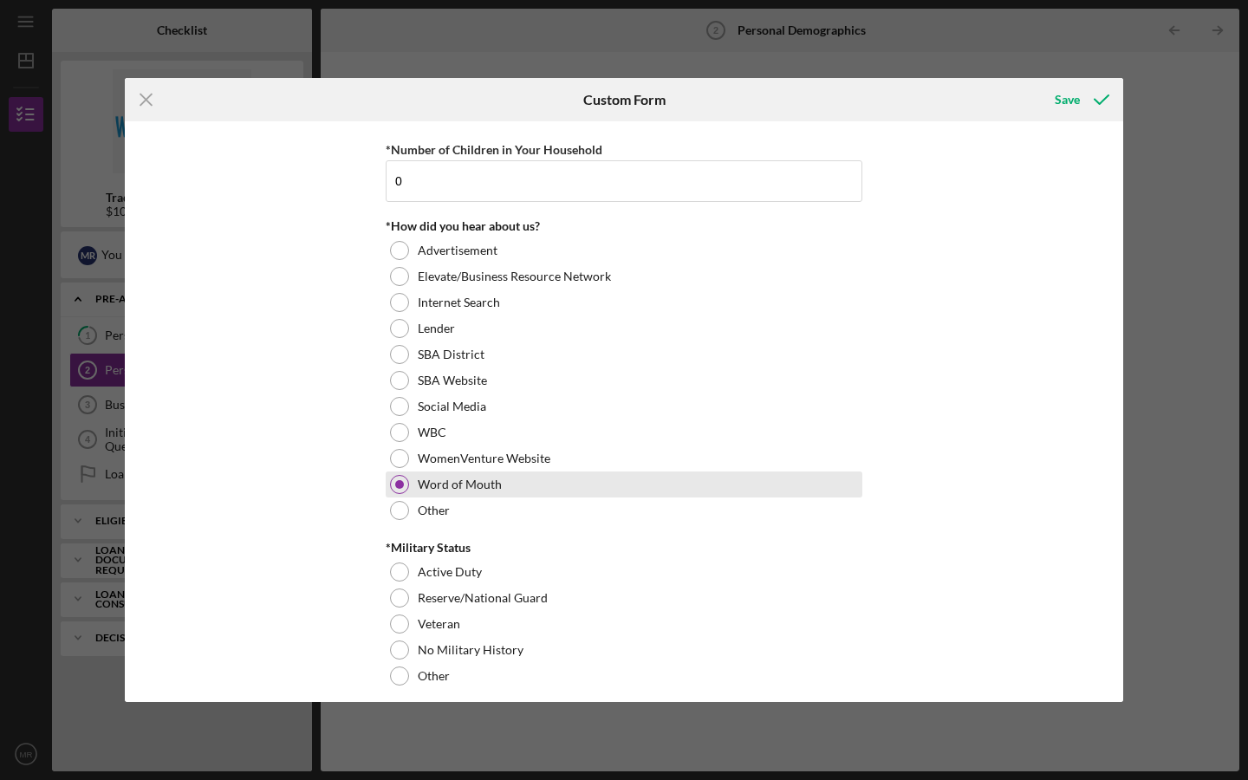
scroll to position [1657, 0]
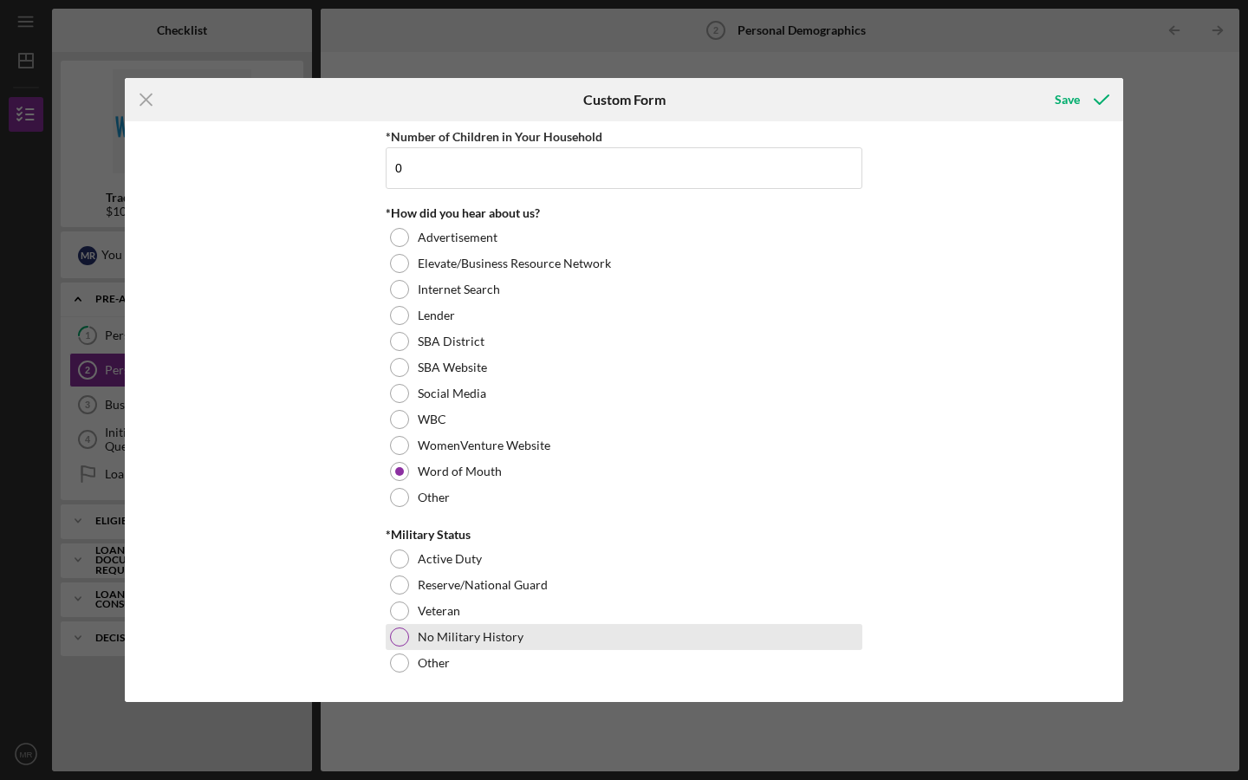
click at [424, 642] on label "No Military History" at bounding box center [471, 637] width 106 height 14
click at [1094, 105] on icon "submit" at bounding box center [1101, 99] width 43 height 43
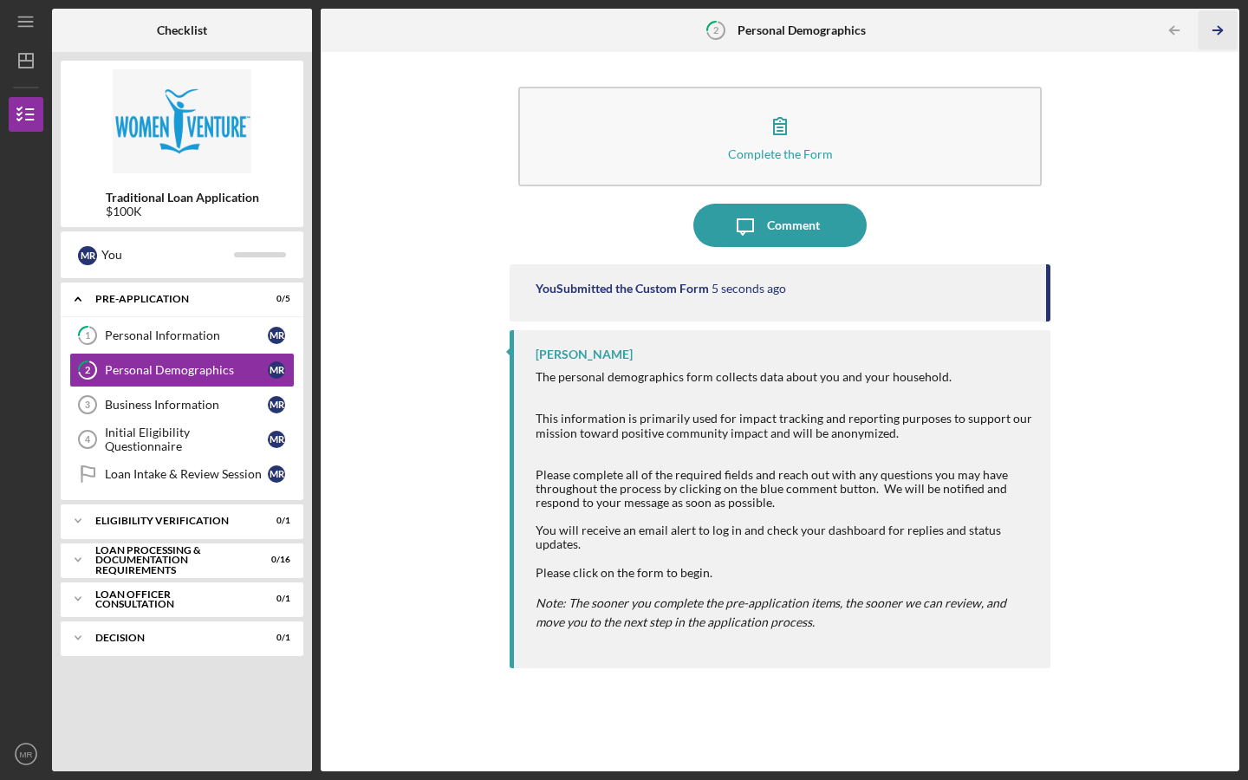
click at [1220, 37] on icon "Icon/Table Pagination Arrow" at bounding box center [1217, 30] width 39 height 39
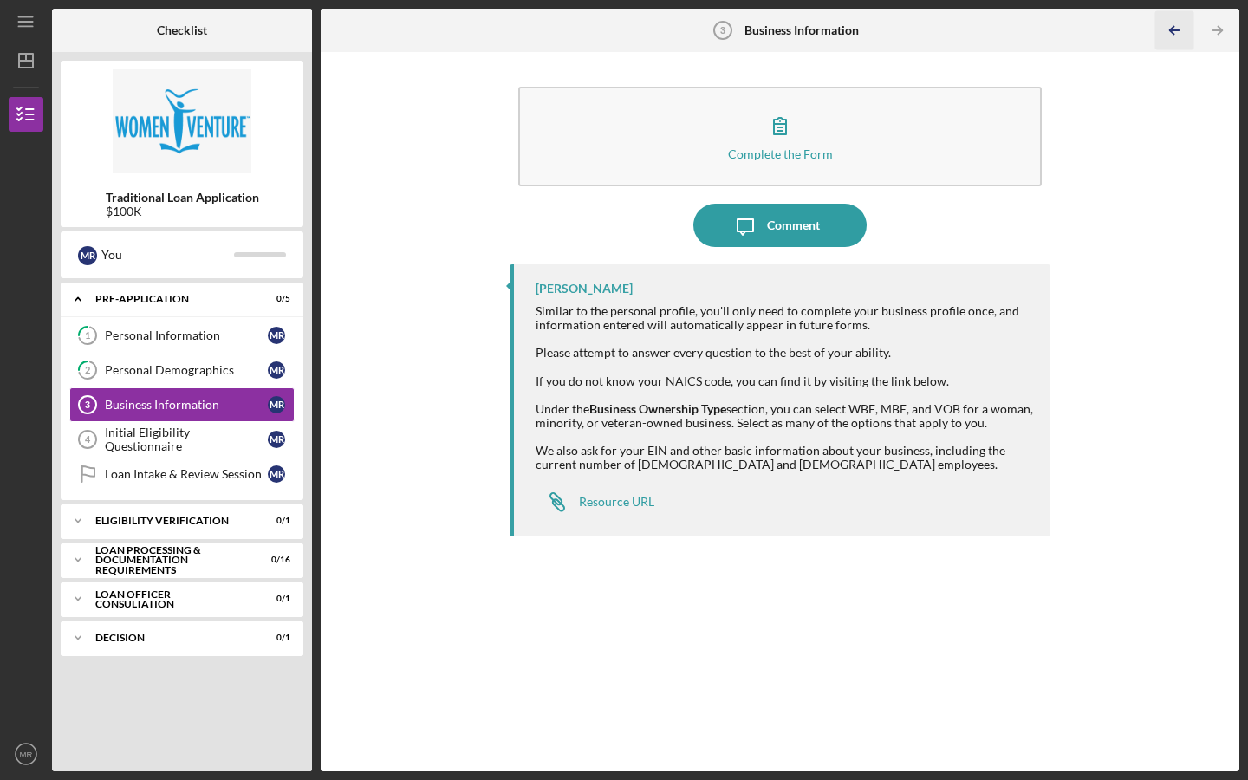
click at [1169, 32] on icon "Icon/Table Pagination Arrow" at bounding box center [1173, 30] width 39 height 39
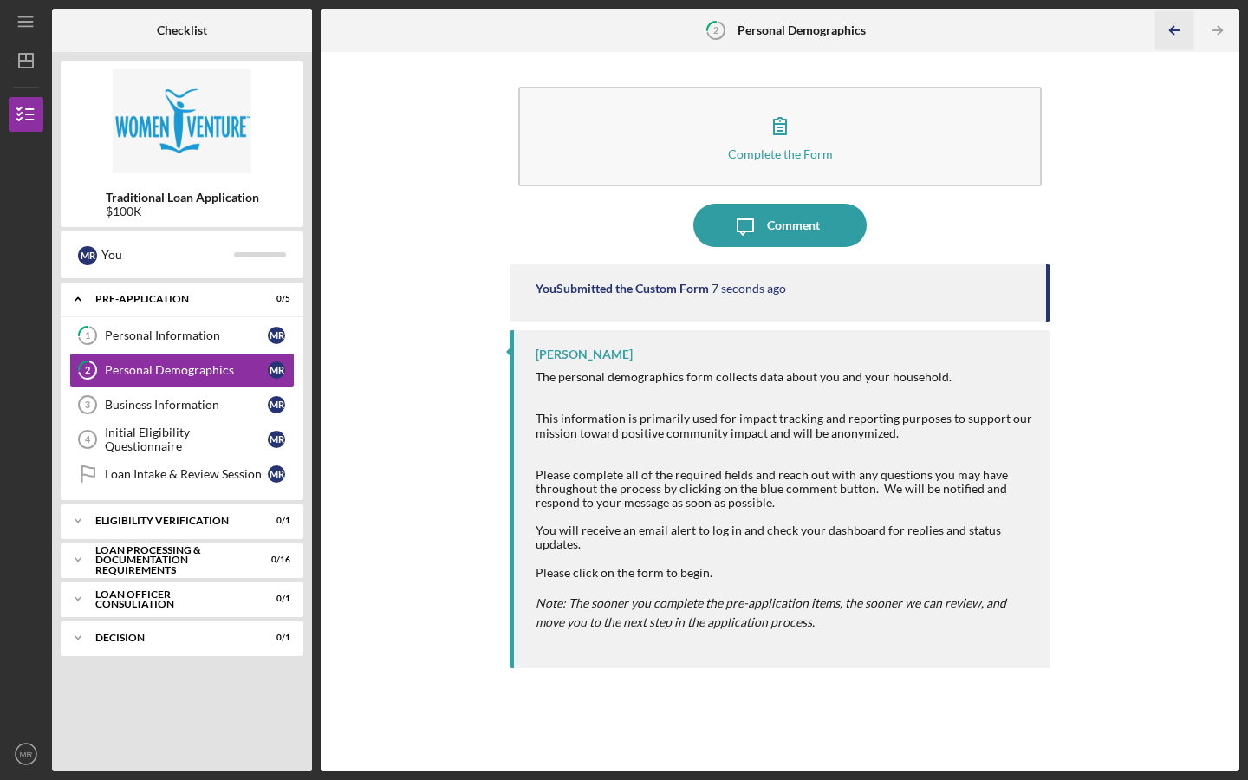
click at [1169, 32] on icon "Icon/Table Pagination Arrow" at bounding box center [1173, 30] width 39 height 39
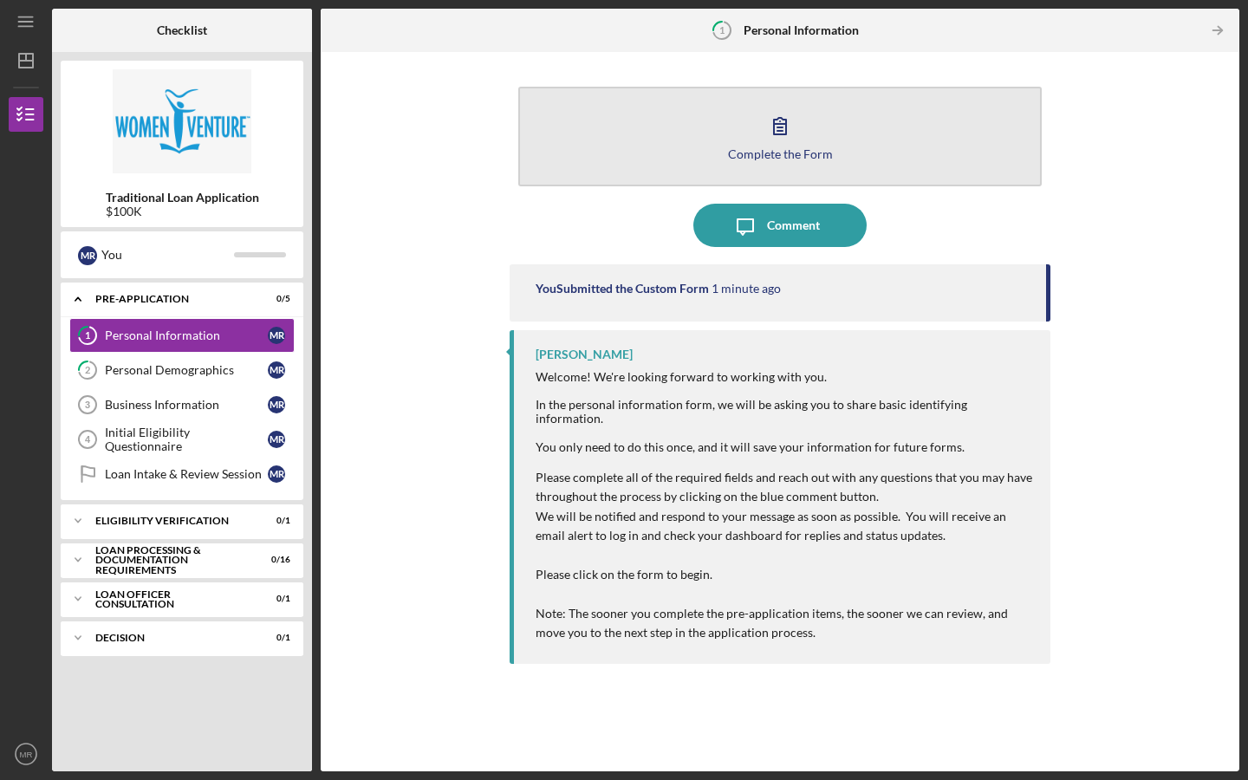
click at [833, 134] on button "Complete the Form Form" at bounding box center [779, 137] width 523 height 100
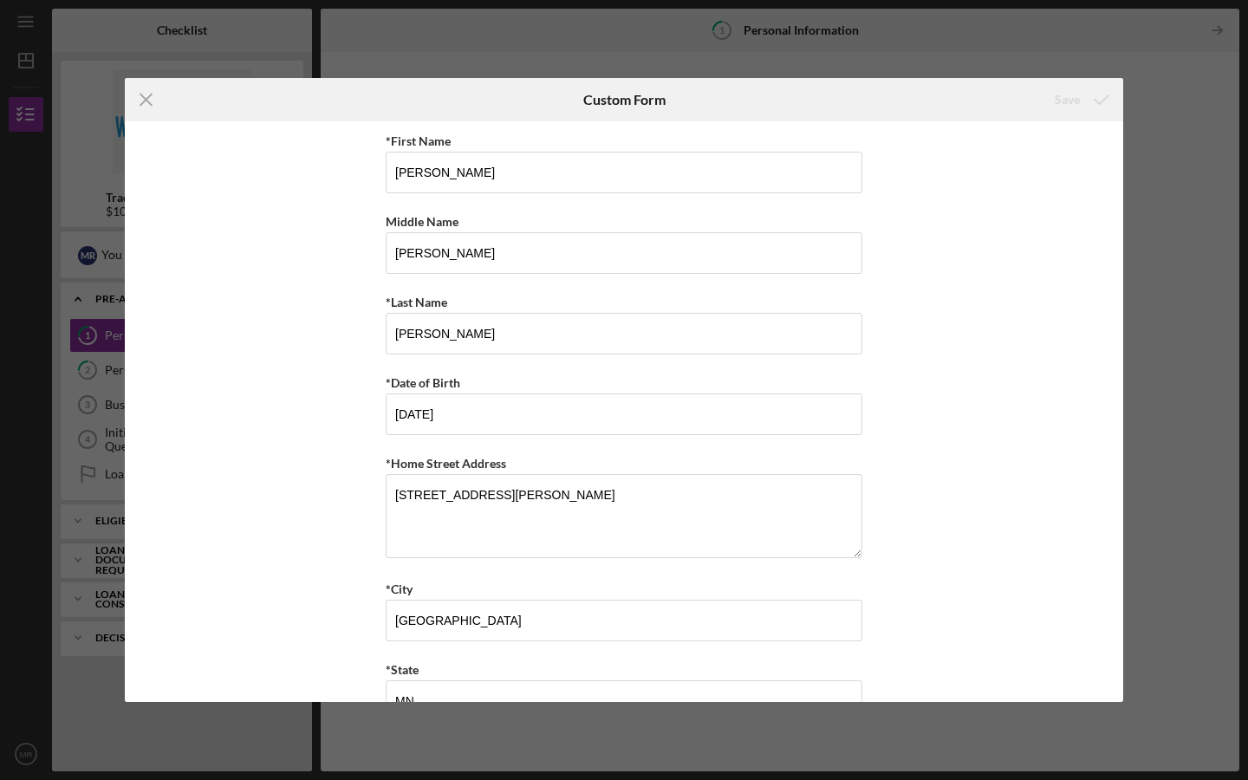
scroll to position [449, 0]
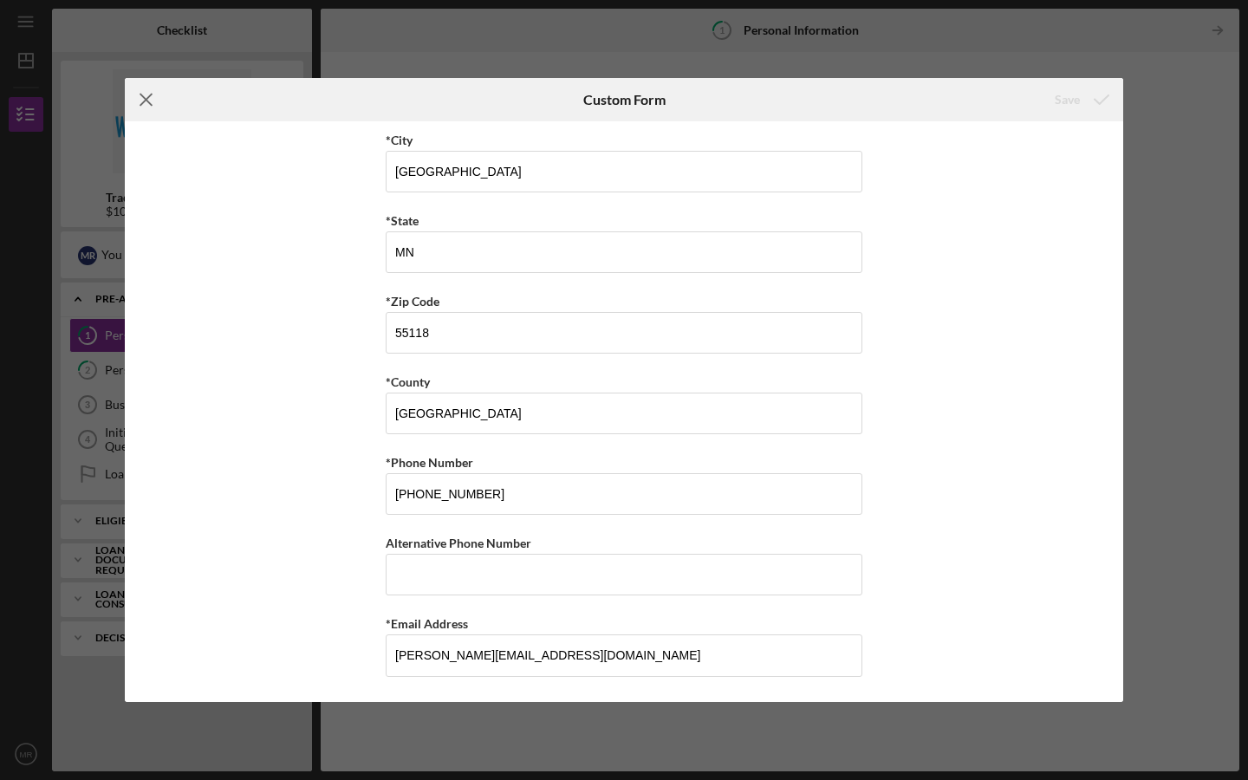
click at [140, 94] on line at bounding box center [145, 99] width 11 height 11
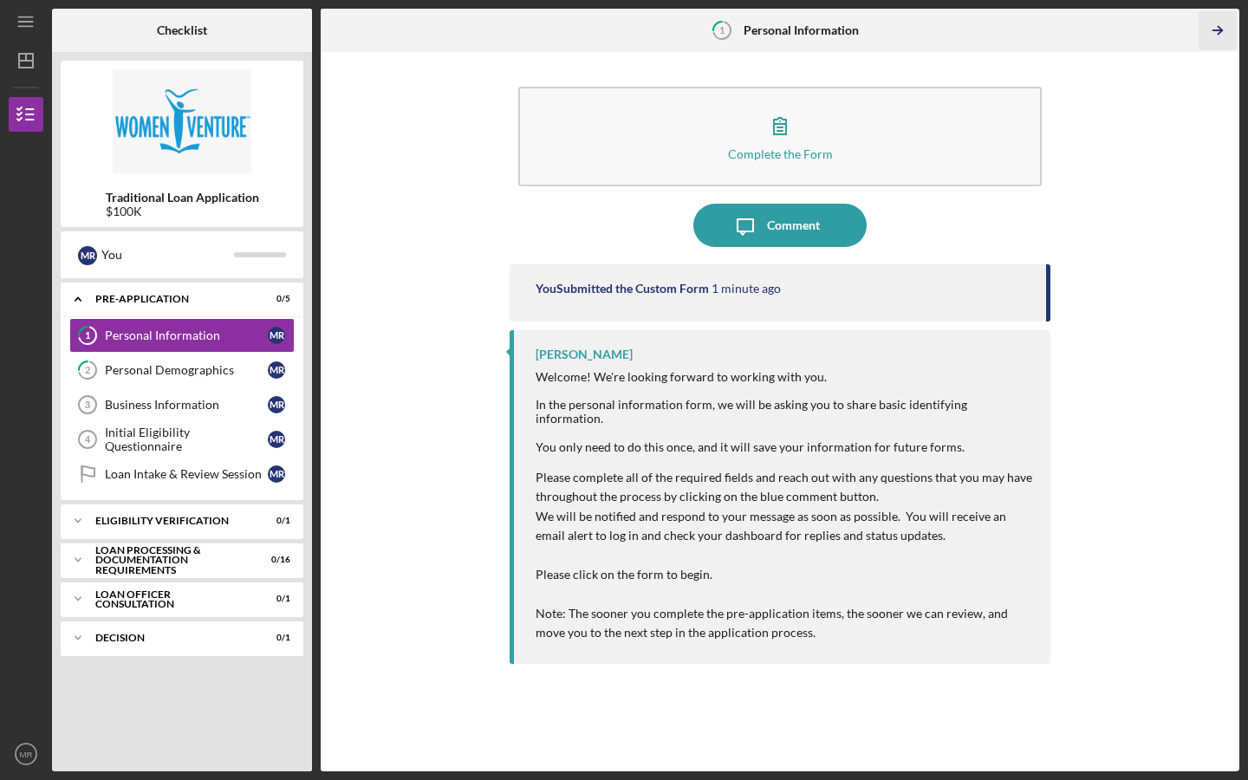
click at [1208, 26] on icon "Icon/Table Pagination Arrow" at bounding box center [1217, 30] width 39 height 39
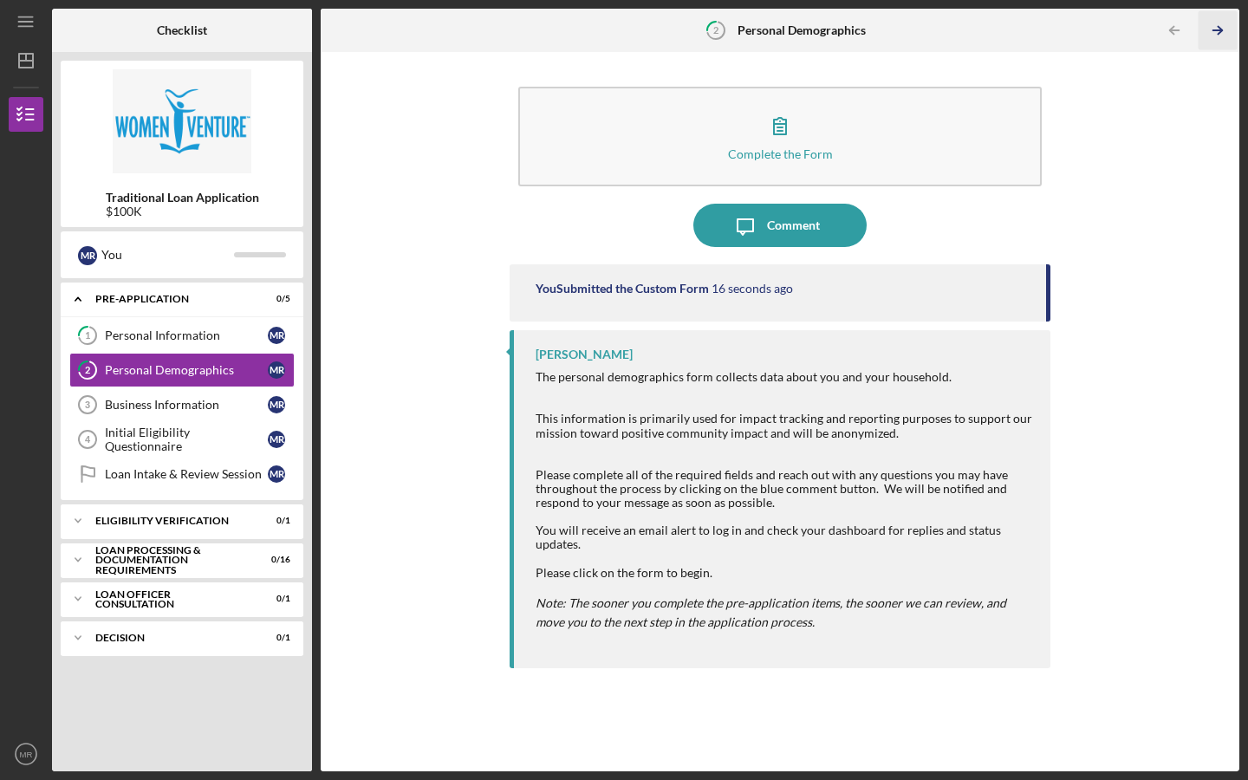
click at [1208, 26] on icon "Icon/Table Pagination Arrow" at bounding box center [1217, 30] width 39 height 39
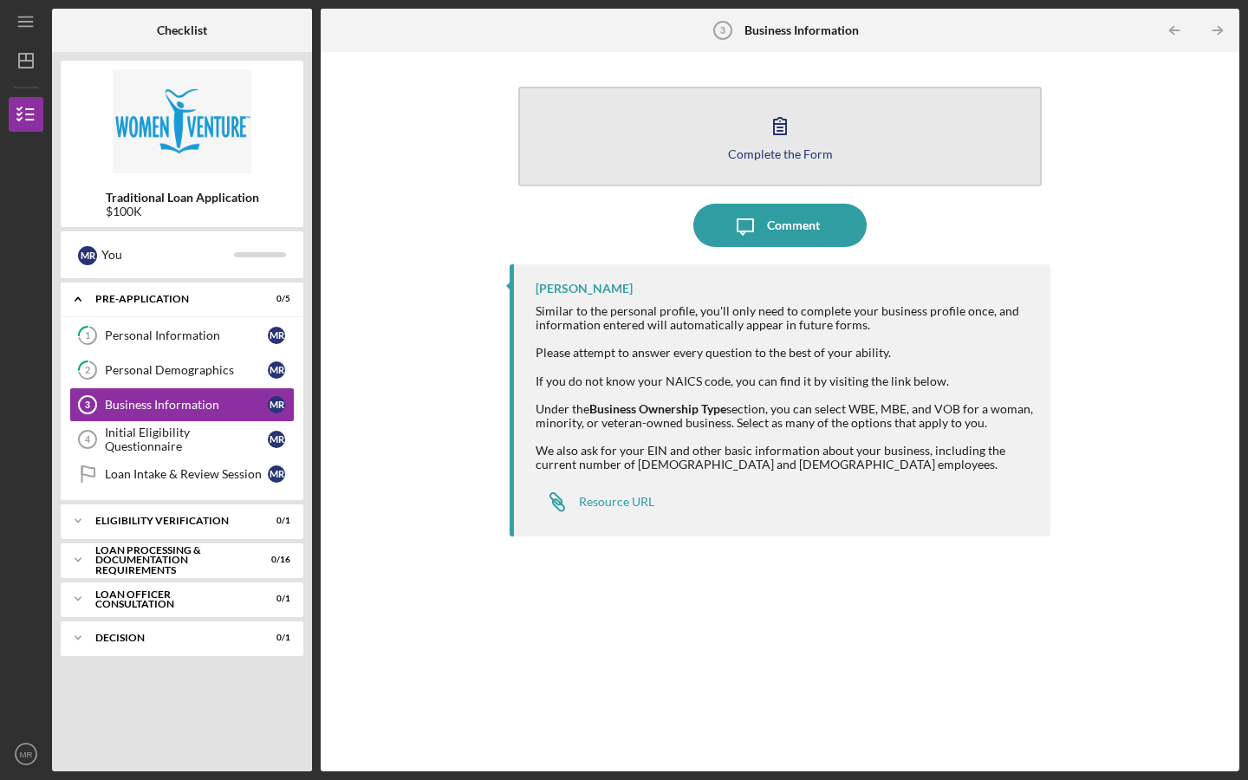
click at [822, 139] on button "Complete the Form Form" at bounding box center [779, 137] width 523 height 100
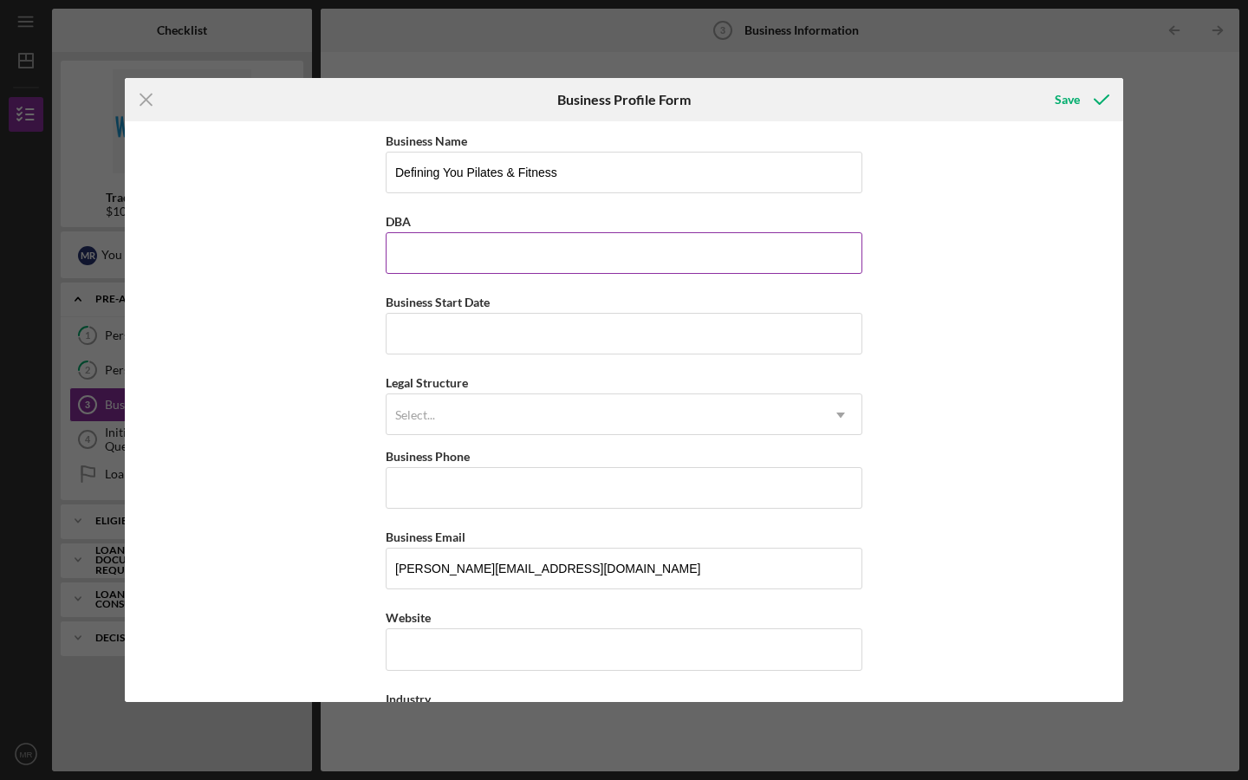
click at [542, 243] on input "DBA" at bounding box center [624, 253] width 477 height 42
click at [532, 328] on input "Business Start Date" at bounding box center [624, 334] width 477 height 42
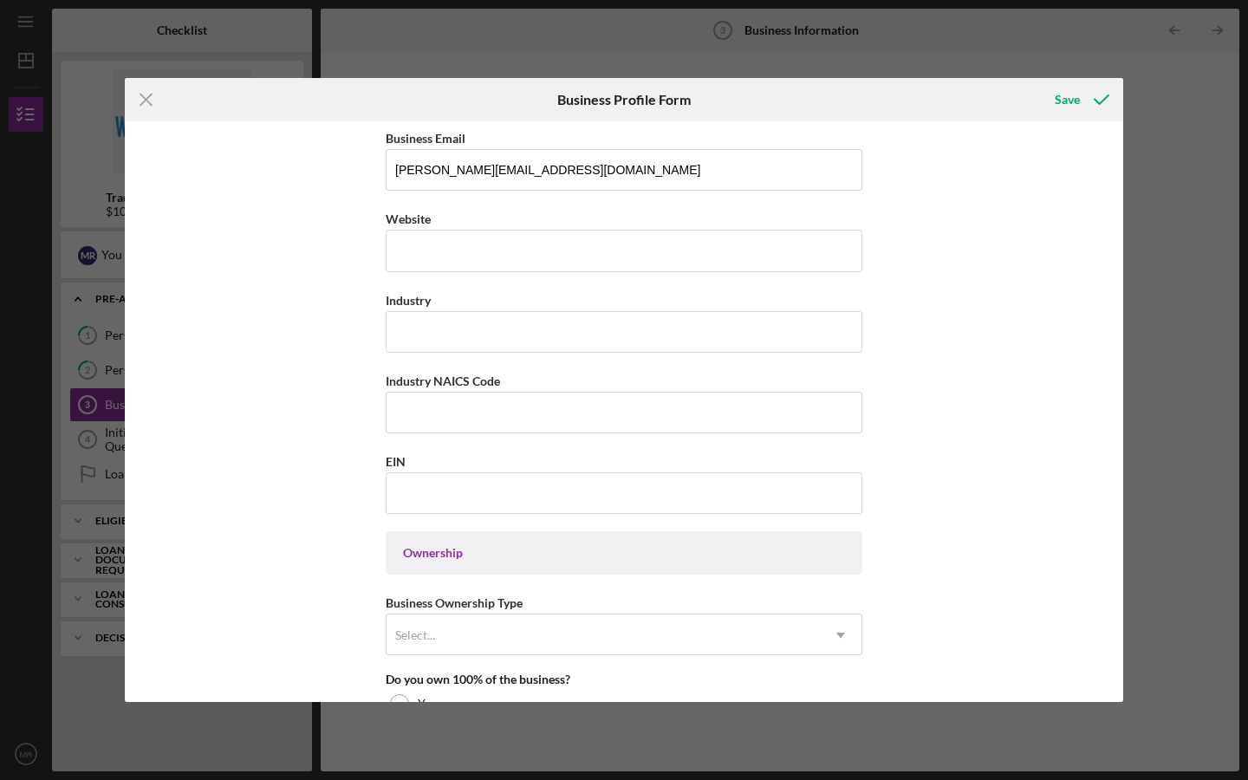
scroll to position [411, 0]
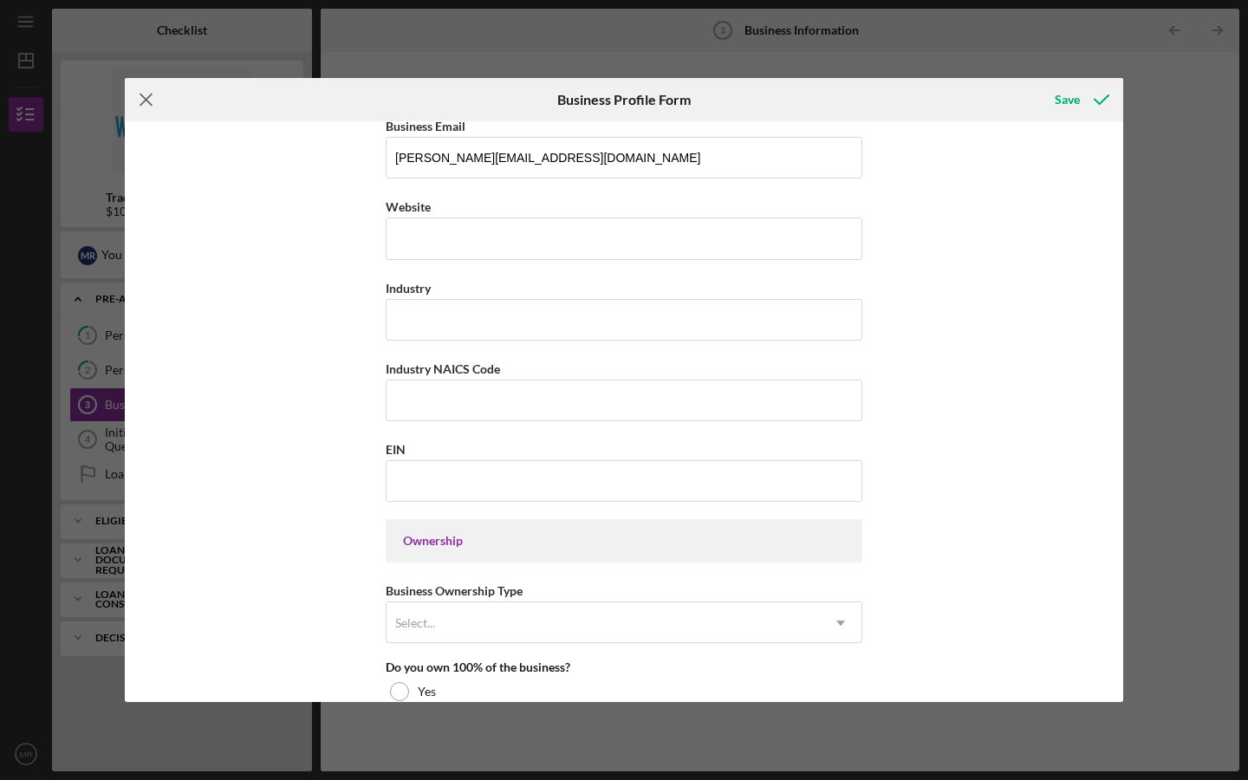
click at [152, 93] on icon "Icon/Menu Close" at bounding box center [146, 99] width 43 height 43
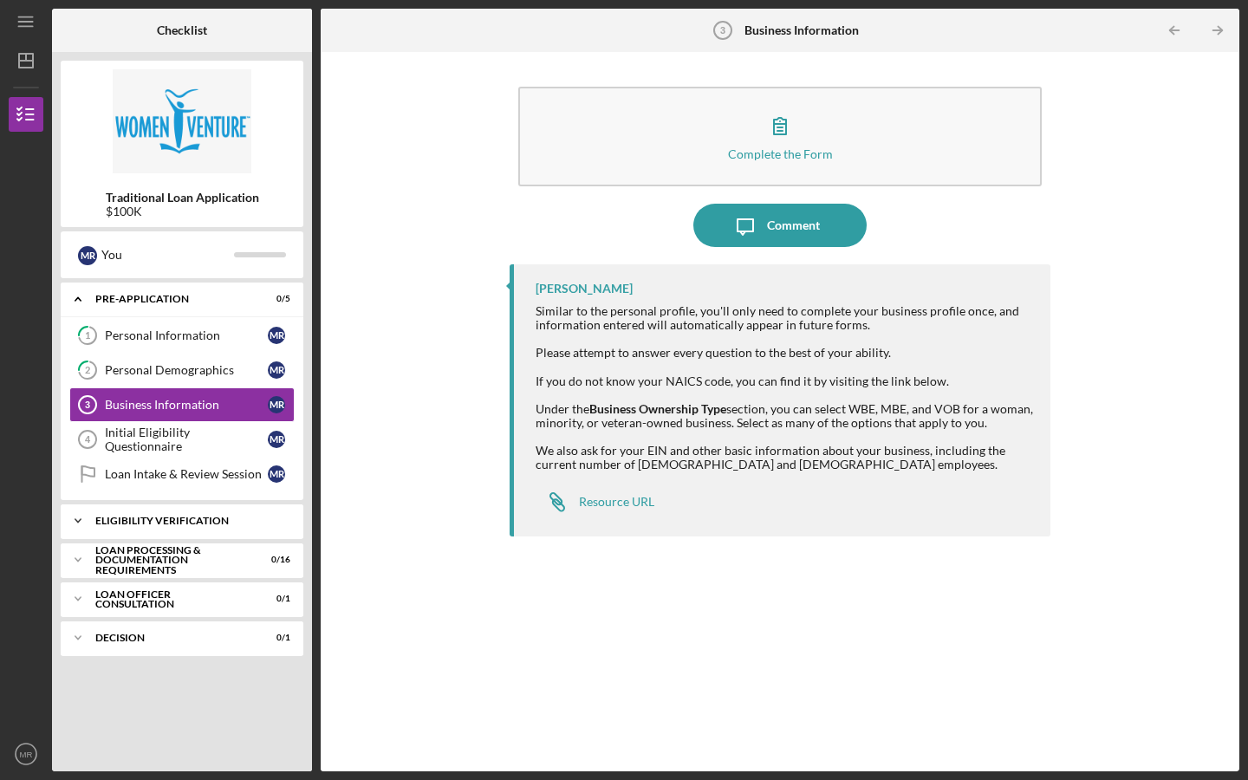
click at [216, 510] on div "Icon/Expander Eligibility Verification 0 / 1" at bounding box center [182, 520] width 243 height 35
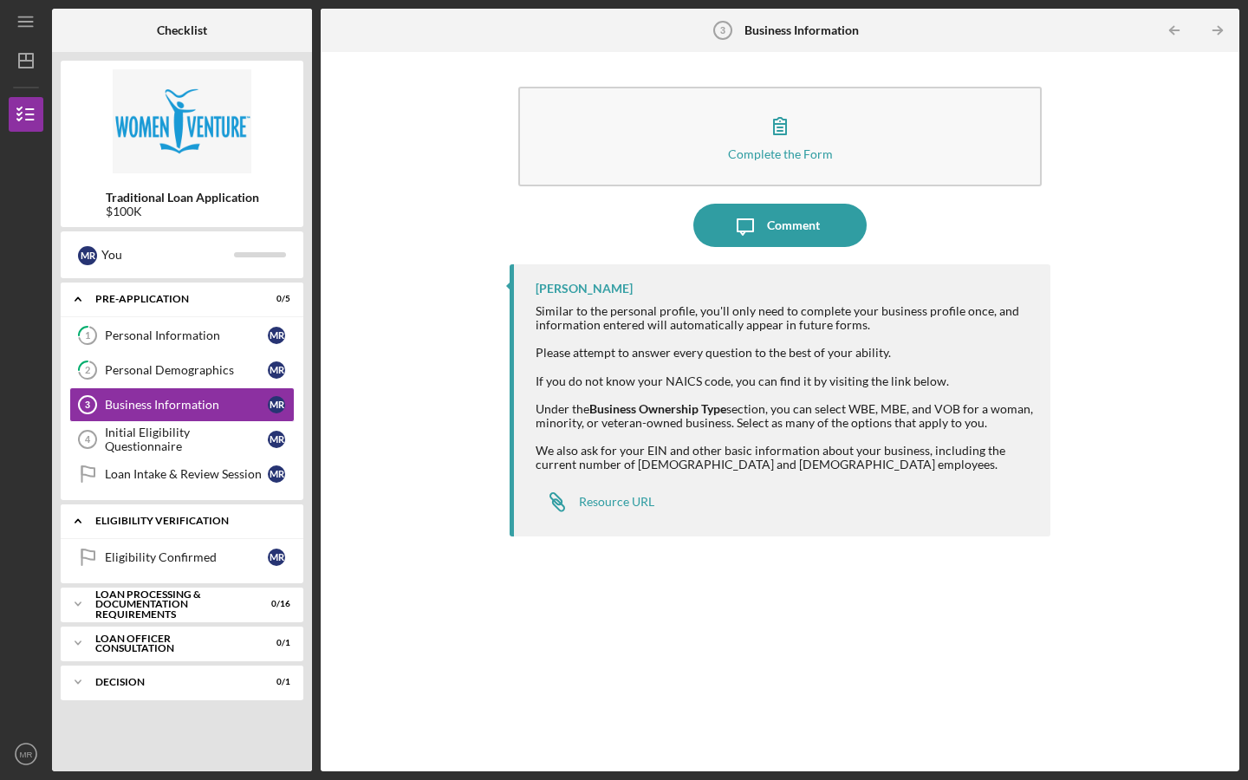
click at [216, 510] on div "Icon/Expander Eligibility Verification 0 / 1" at bounding box center [182, 521] width 243 height 36
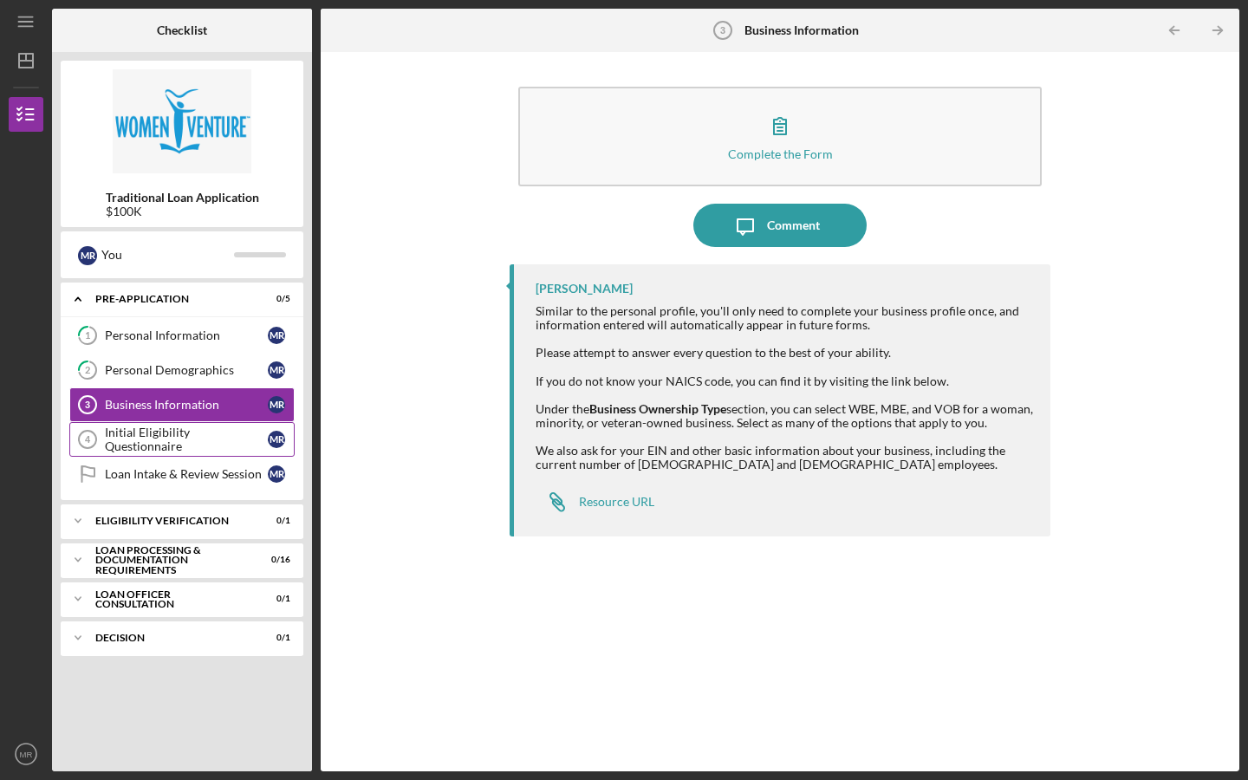
click at [215, 435] on div "Initial Eligibility Questionnaire" at bounding box center [186, 439] width 163 height 28
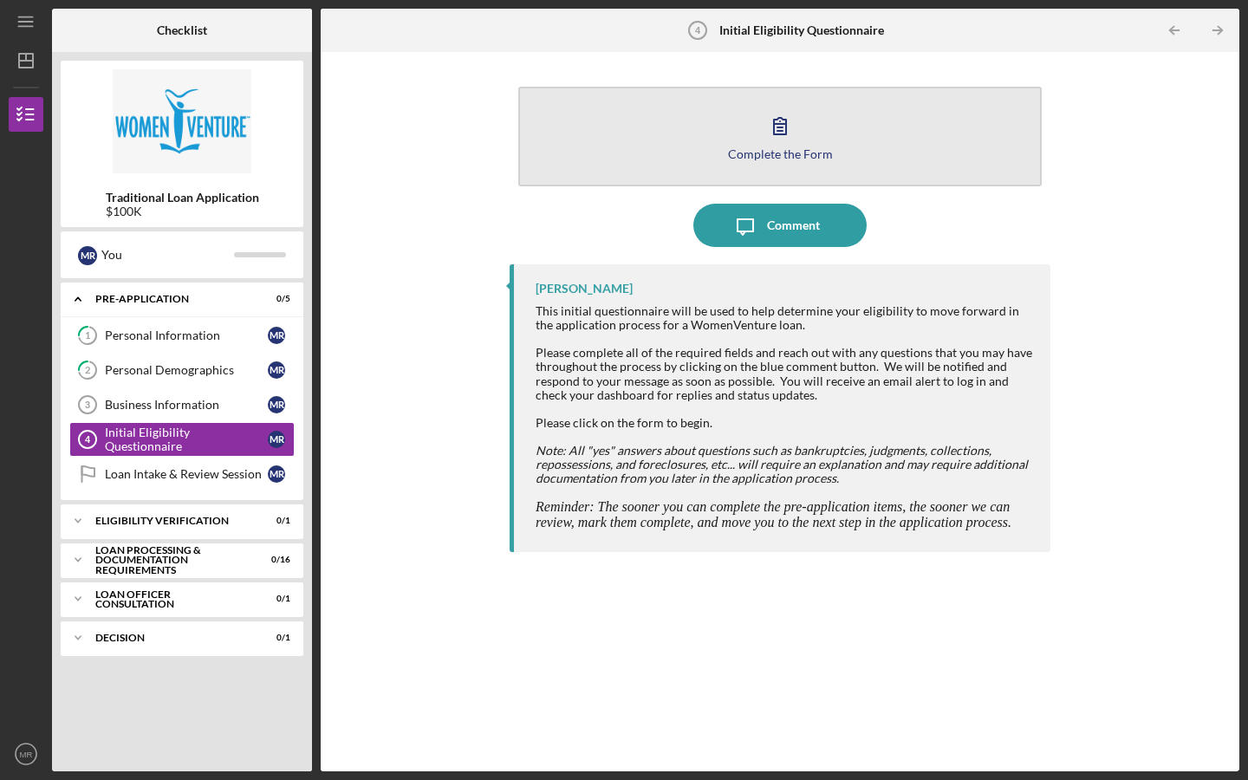
click at [791, 133] on icon "button" at bounding box center [779, 125] width 43 height 43
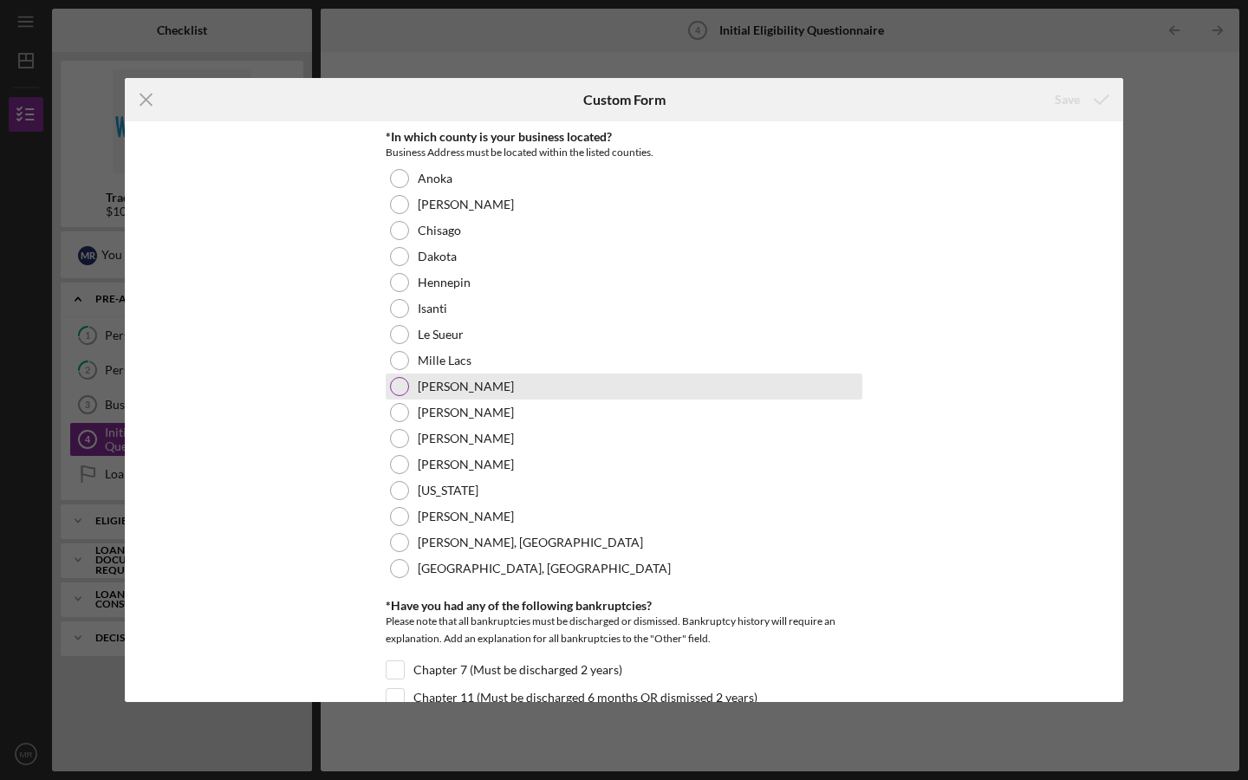
click at [441, 392] on label "[PERSON_NAME]" at bounding box center [466, 387] width 96 height 14
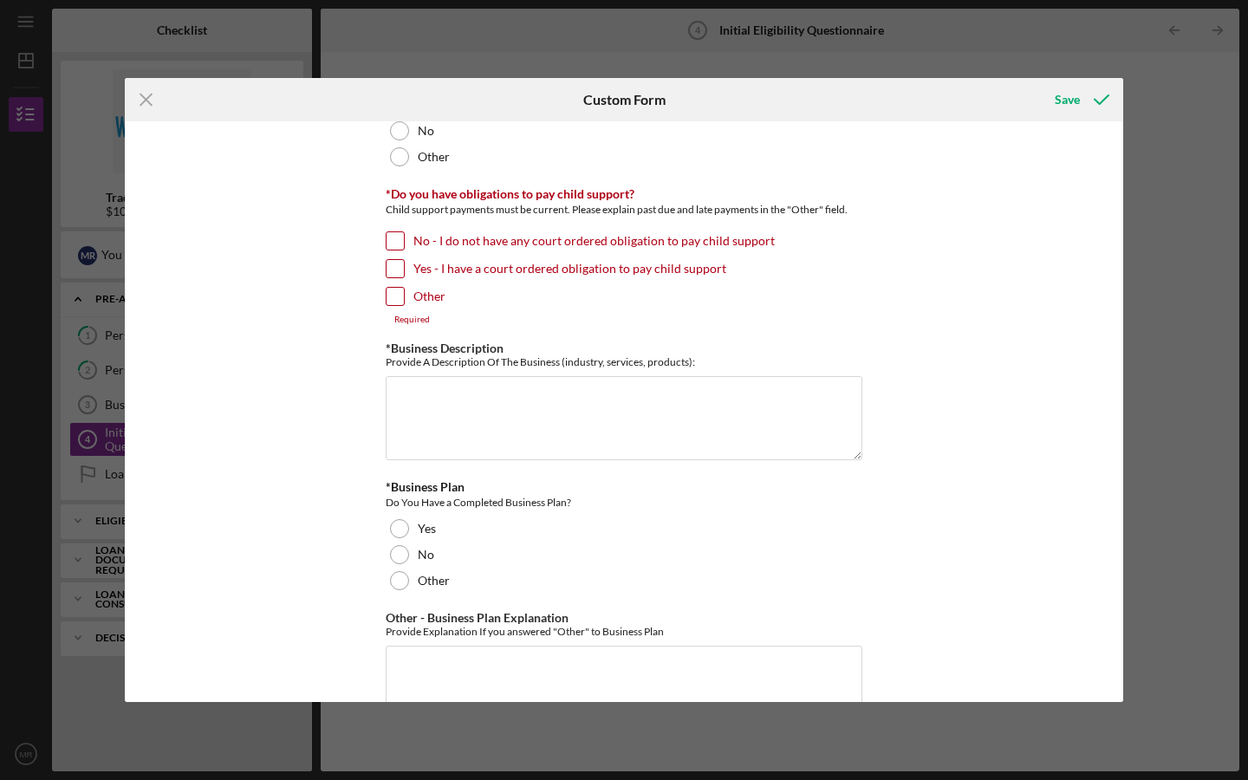
scroll to position [2561, 0]
click at [147, 101] on line at bounding box center [145, 99] width 11 height 11
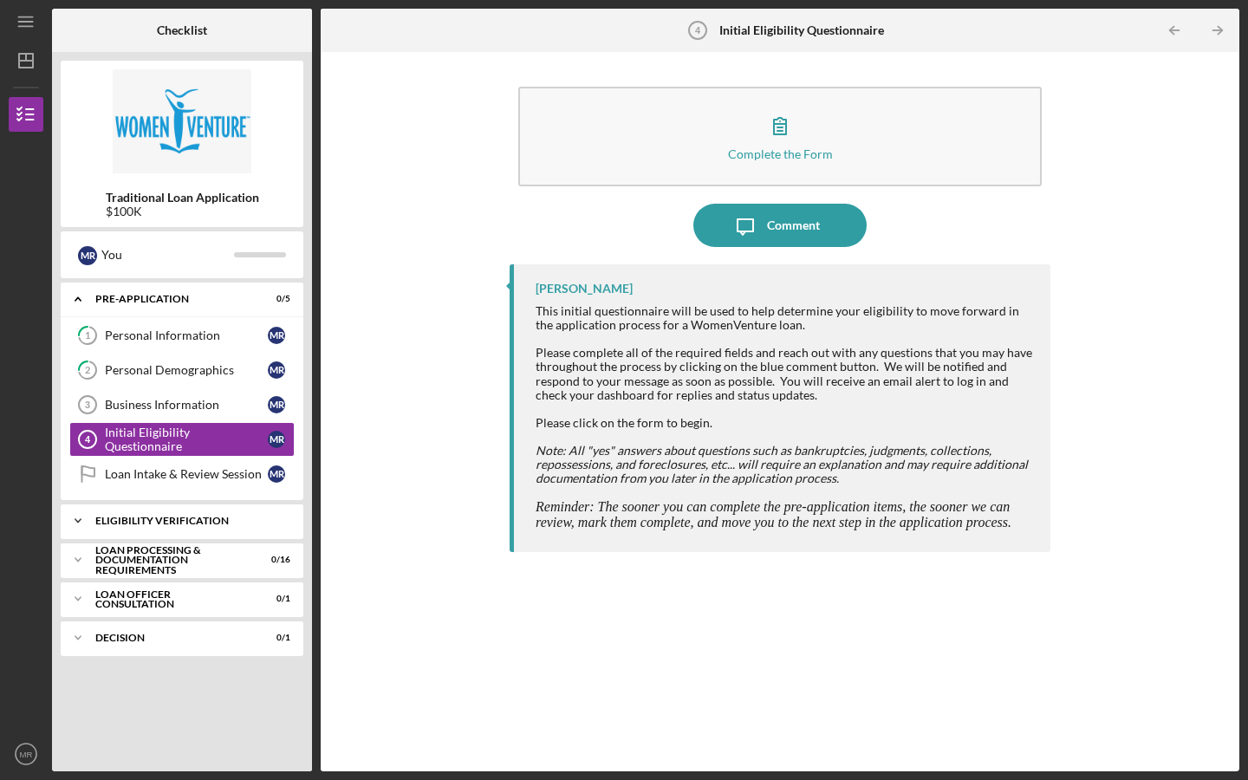
click at [190, 524] on div "Eligibility Verification" at bounding box center [188, 521] width 186 height 10
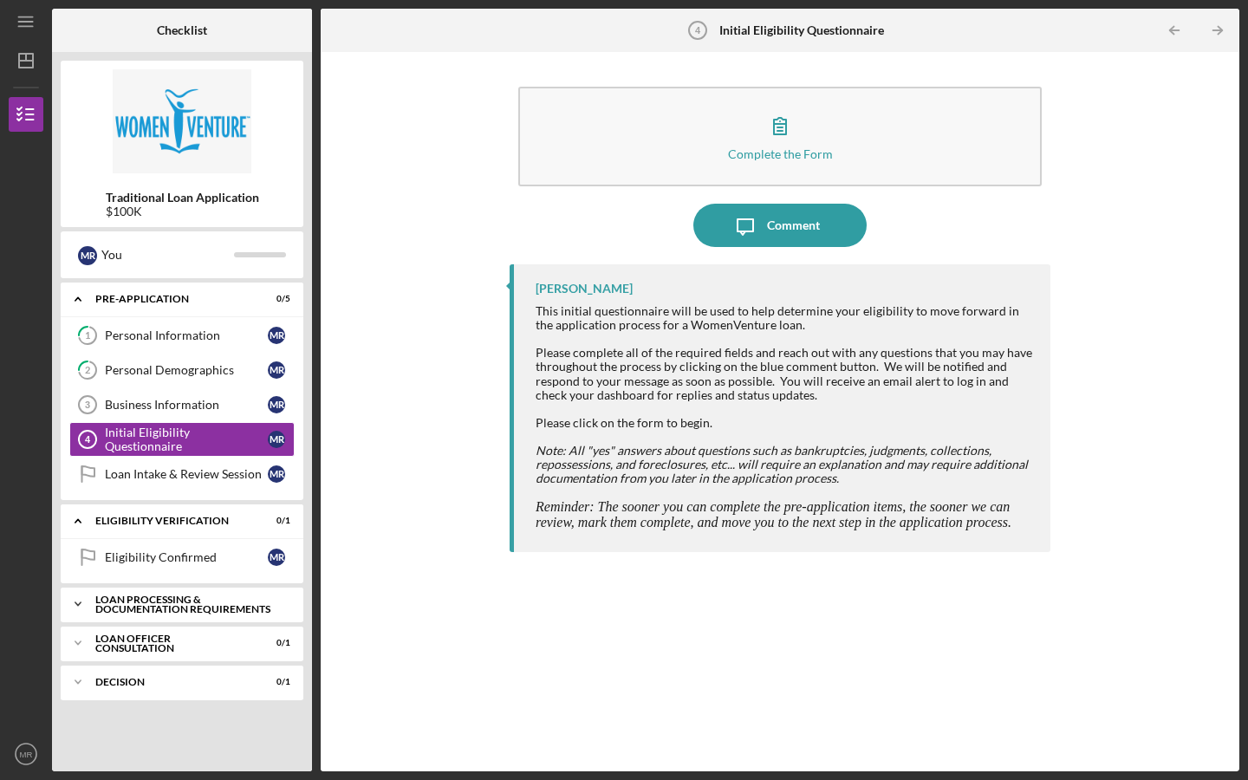
click at [179, 606] on div "Loan Processing & Documentation Requirements" at bounding box center [188, 604] width 186 height 20
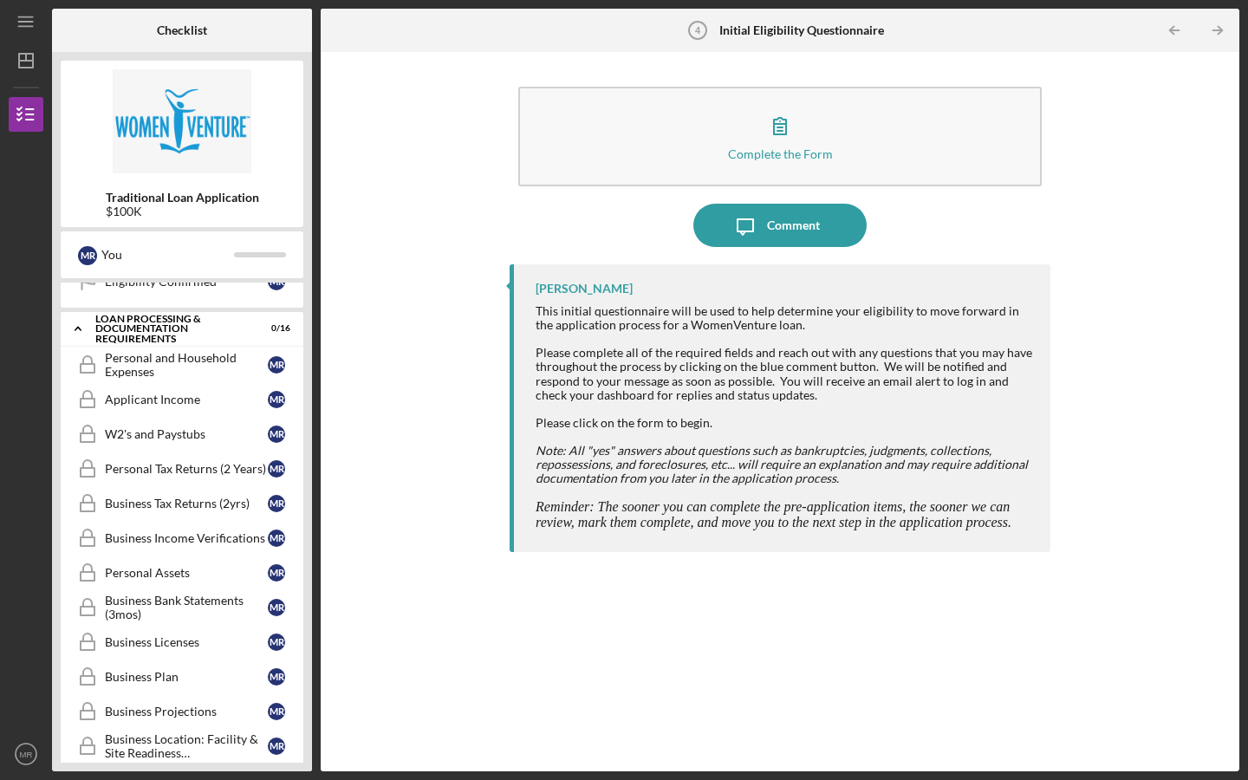
scroll to position [510, 0]
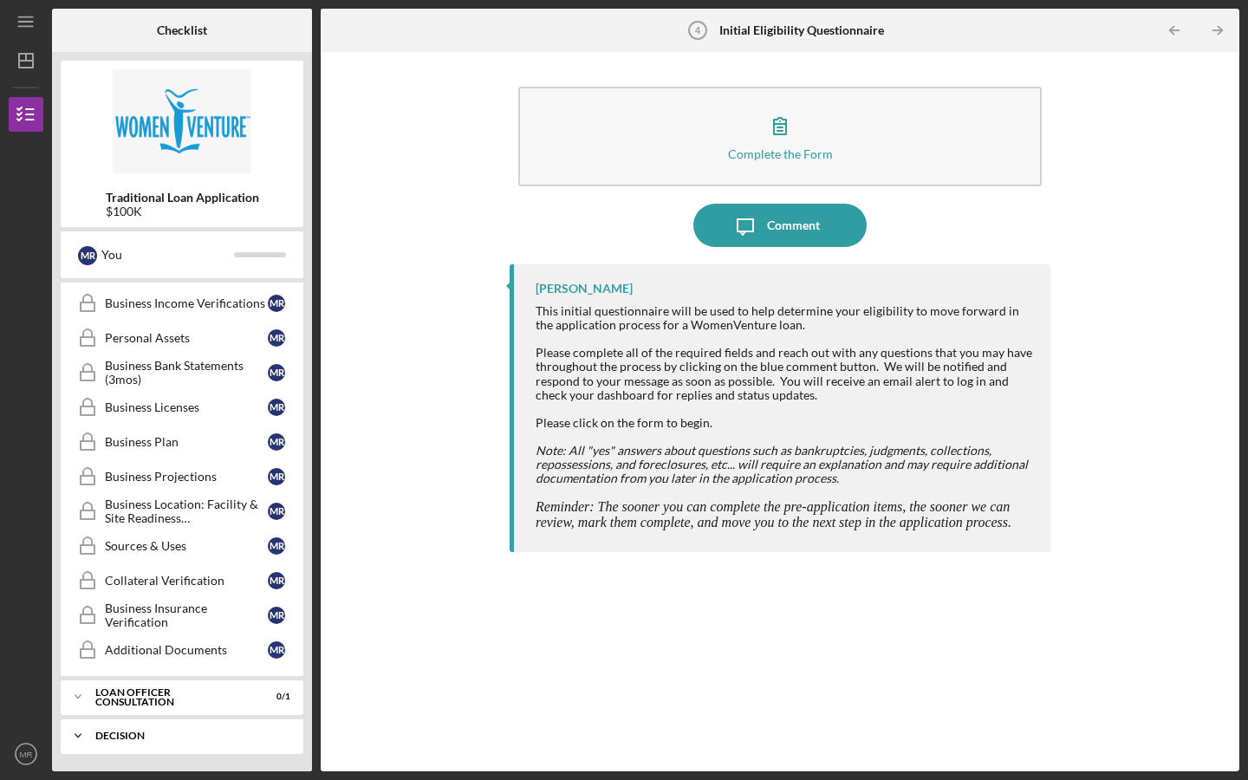
click at [153, 734] on div "Decision" at bounding box center [188, 736] width 186 height 10
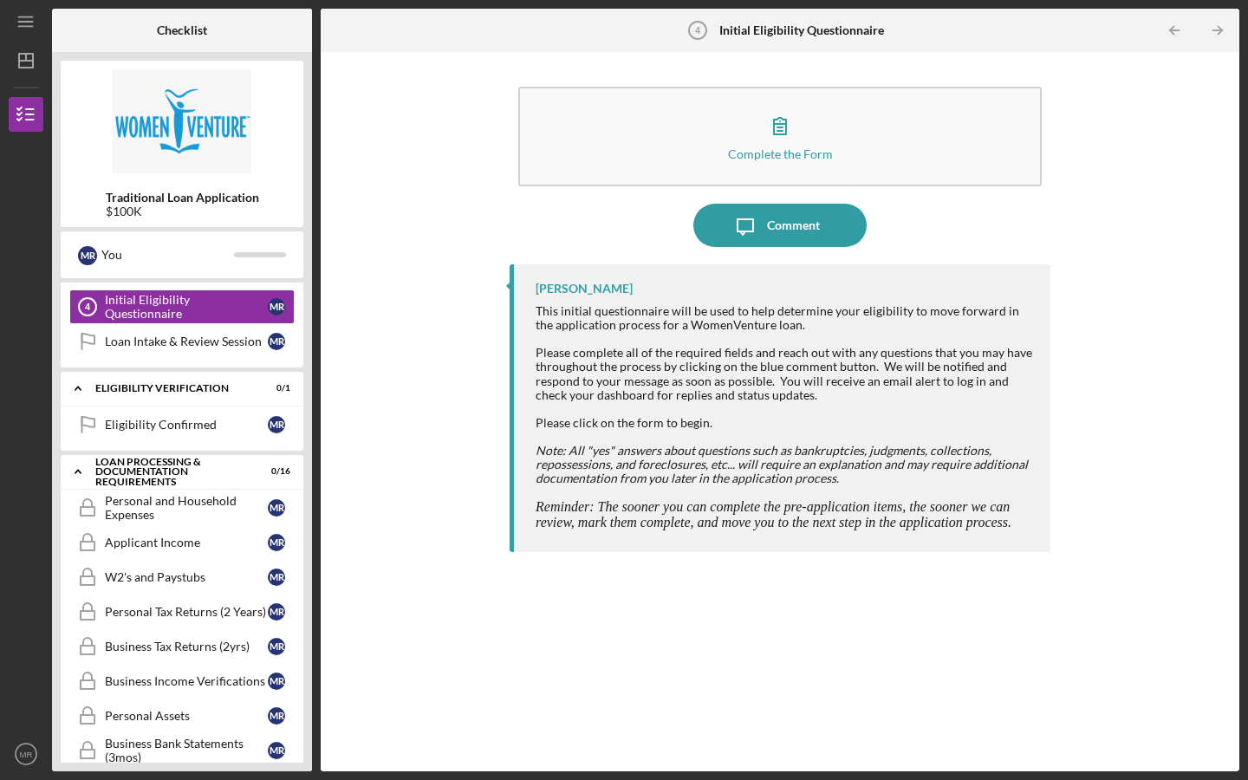
scroll to position [0, 0]
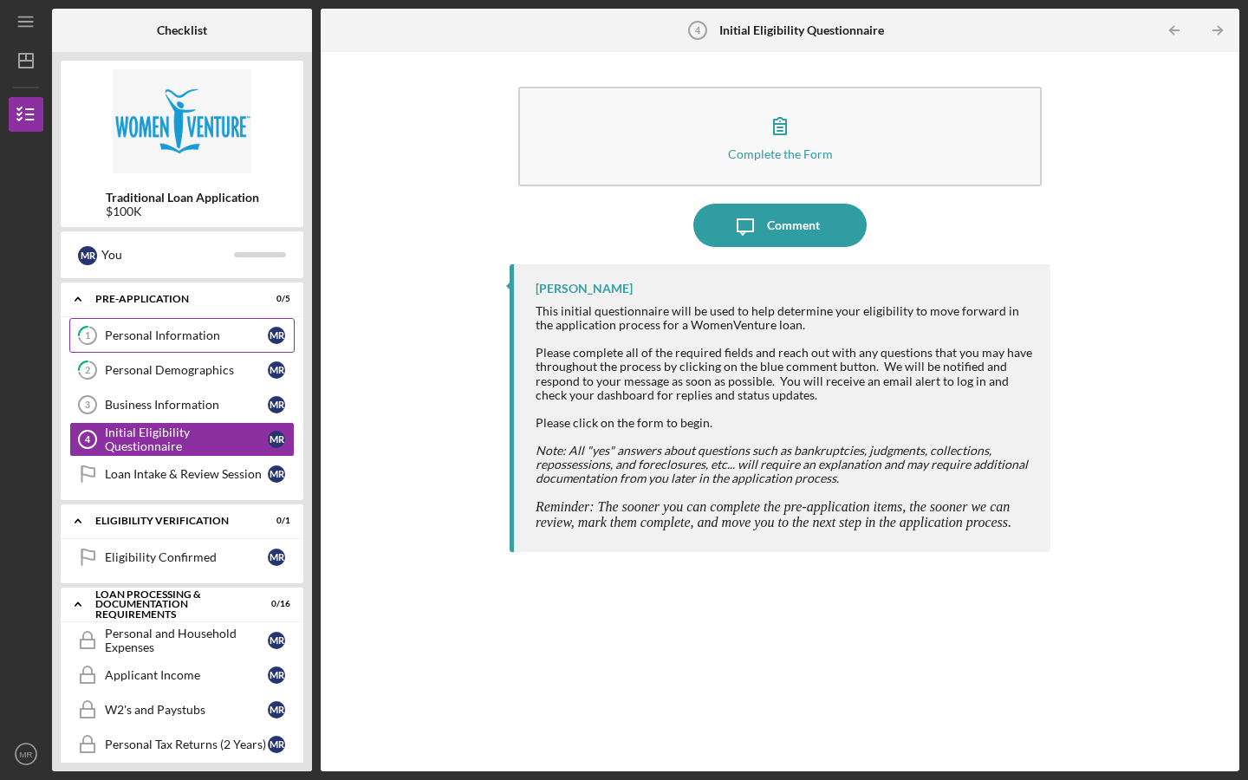
click at [172, 332] on div "Personal Information" at bounding box center [186, 335] width 163 height 14
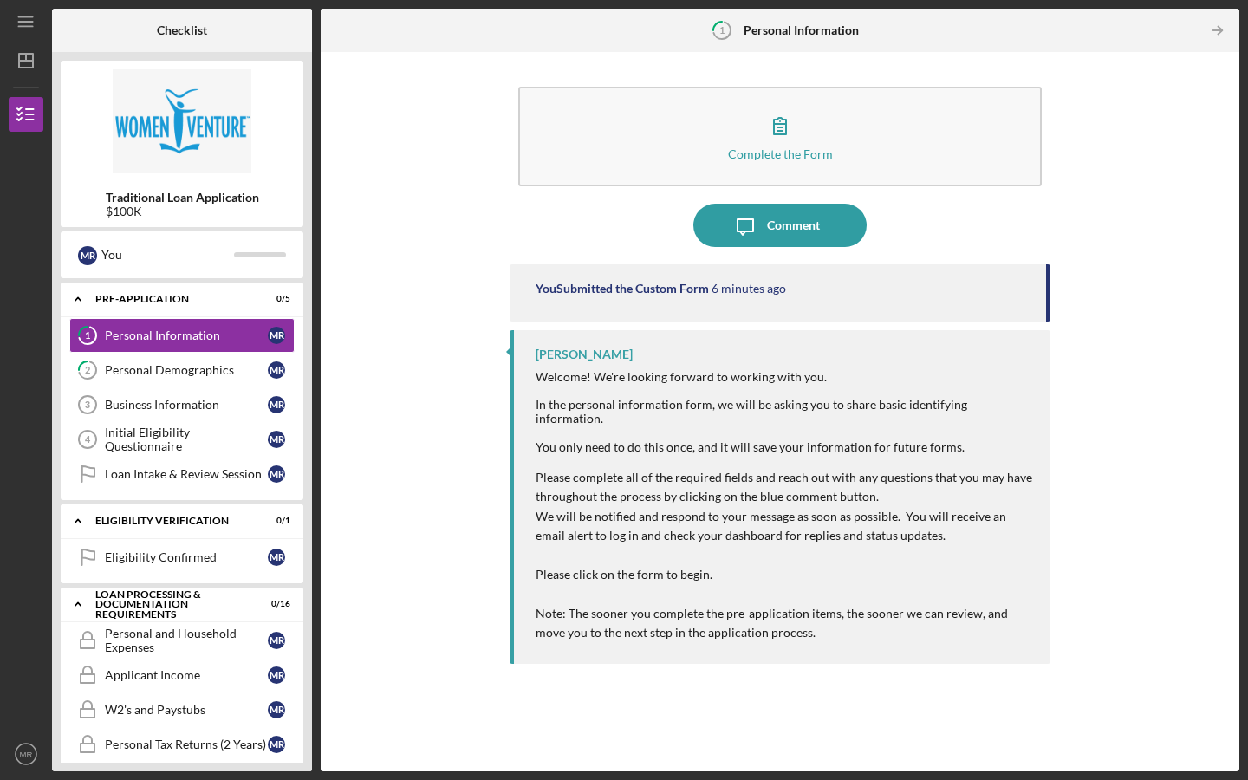
click at [1112, 17] on div "Icon/Table Pagination Arrow" at bounding box center [1086, 30] width 306 height 43
